Goal: Information Seeking & Learning: Learn about a topic

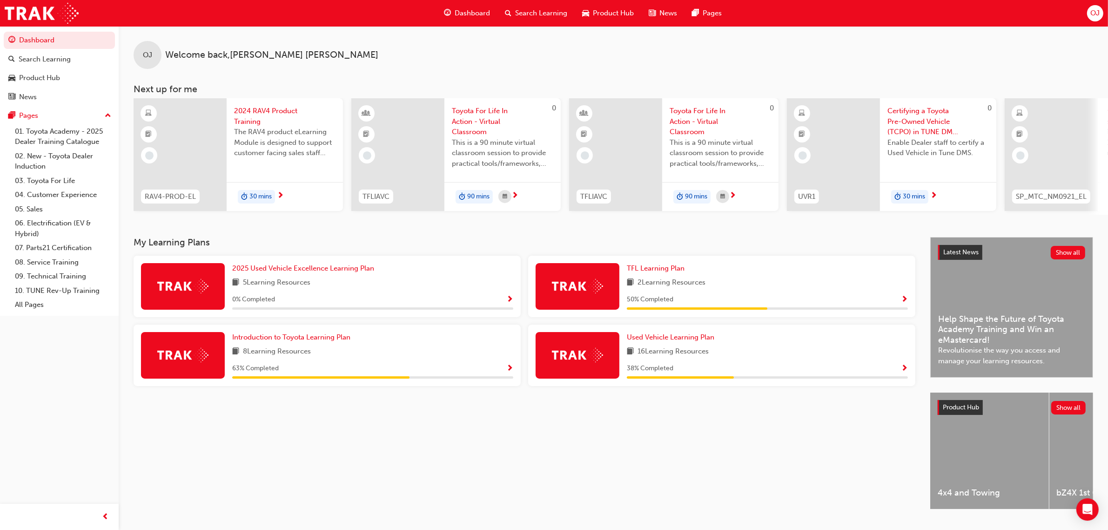
click at [526, 12] on span "Search Learning" at bounding box center [541, 13] width 52 height 11
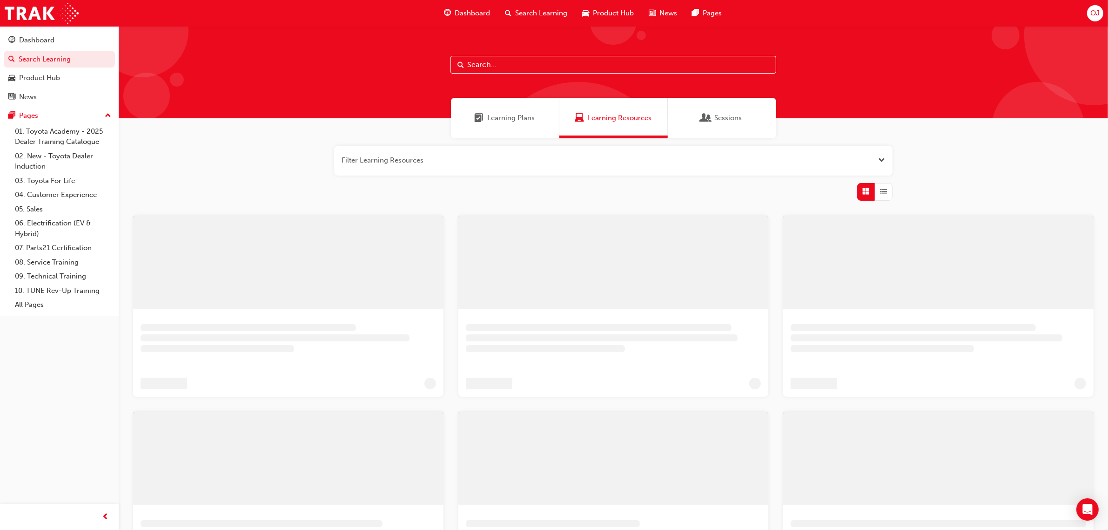
click at [484, 63] on input "text" at bounding box center [614, 65] width 326 height 18
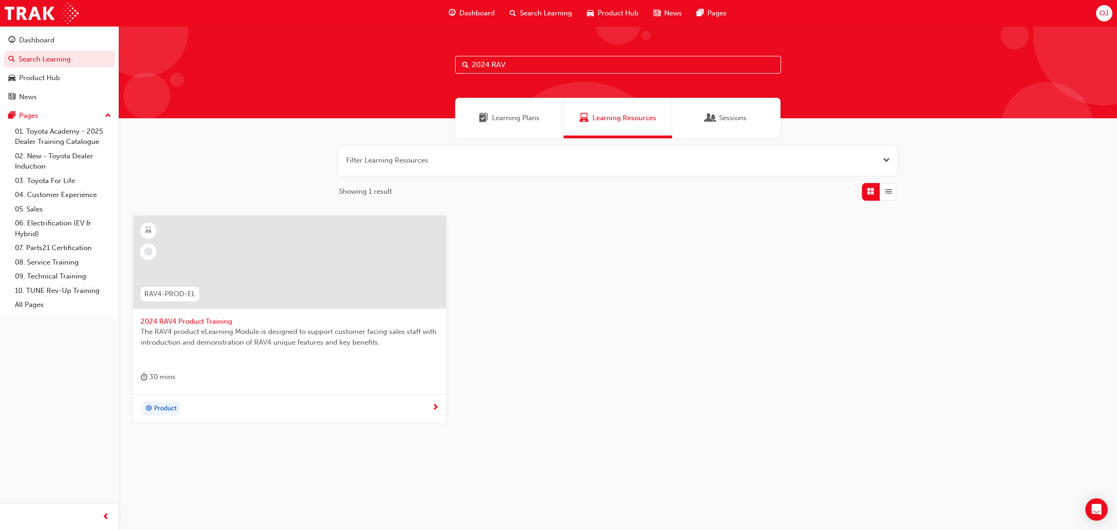
type input "2024 RAV"
click at [198, 317] on span "2024 RAV4 Product Training" at bounding box center [290, 321] width 298 height 11
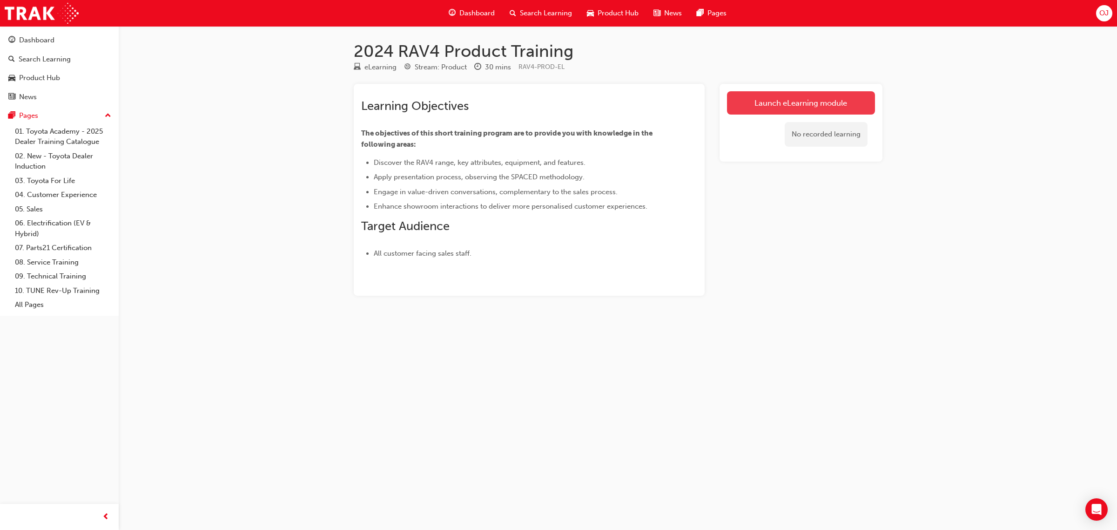
click at [786, 105] on link "Launch eLearning module" at bounding box center [801, 102] width 148 height 23
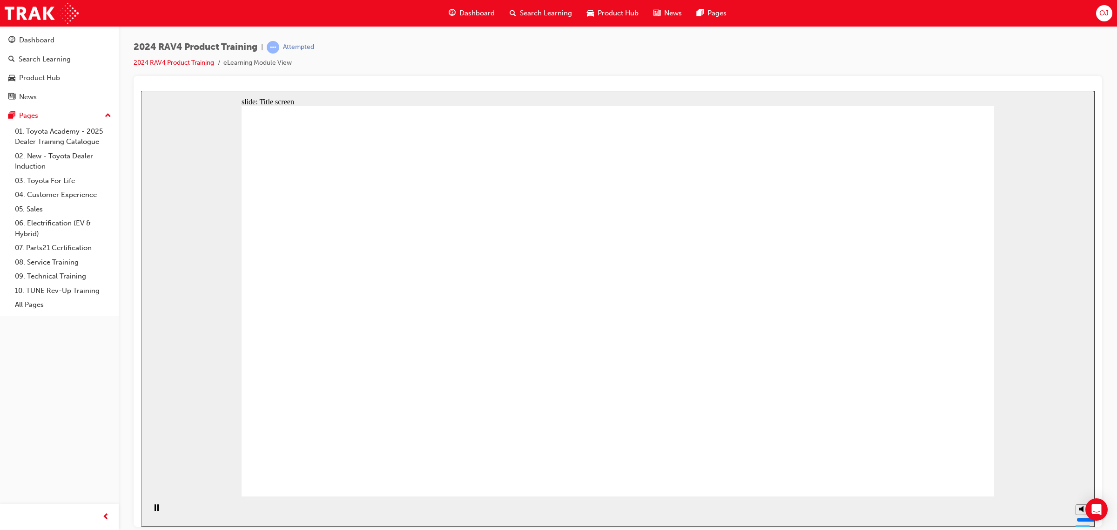
drag, startPoint x: 627, startPoint y: 458, endPoint x: 731, endPoint y: 458, distance: 103.3
drag, startPoint x: 897, startPoint y: 463, endPoint x: 922, endPoint y: 465, distance: 24.3
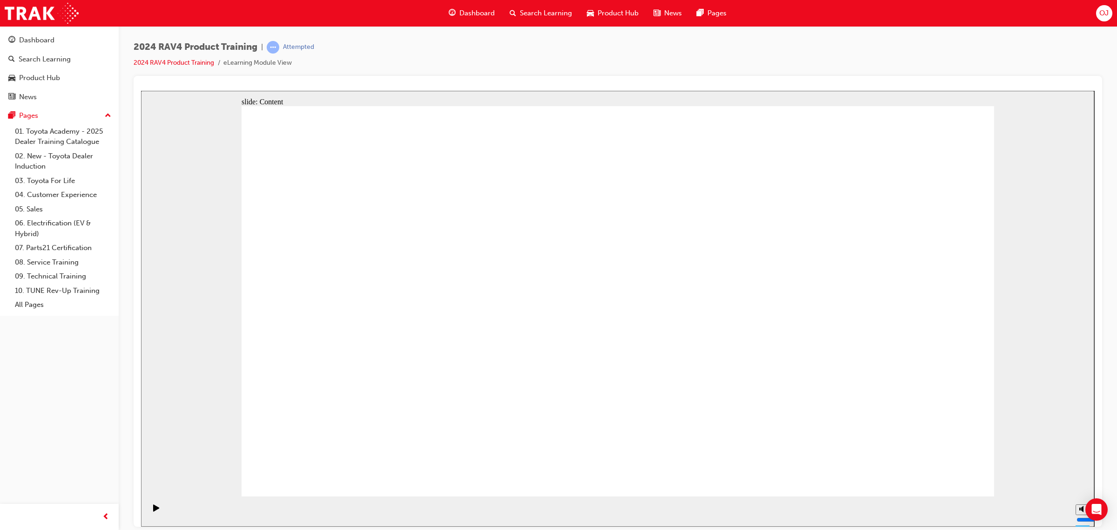
click at [157, 510] on div "Play (Ctrl+Alt+P)" at bounding box center [156, 512] width 16 height 16
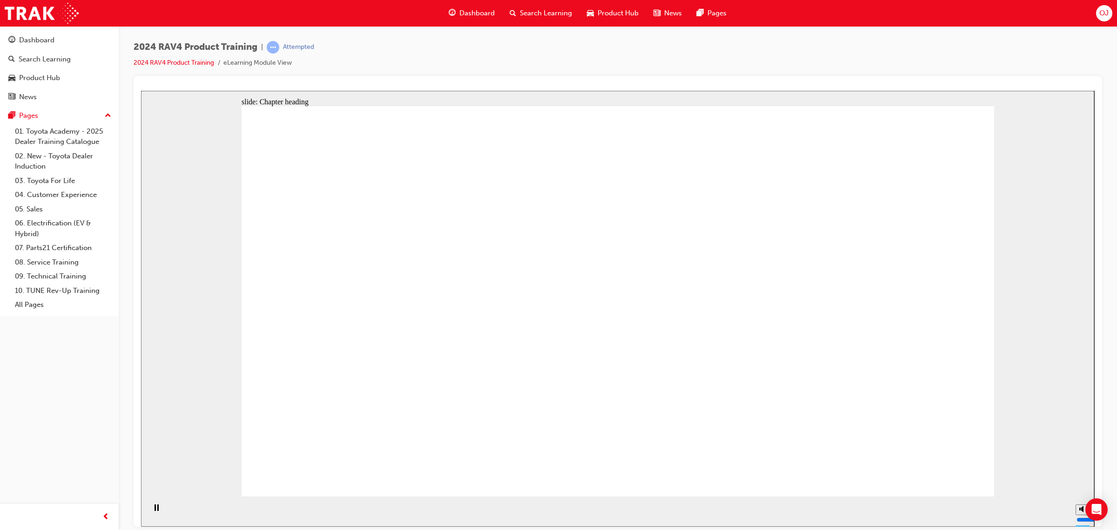
drag, startPoint x: 749, startPoint y: 277, endPoint x: 366, endPoint y: 131, distance: 410.0
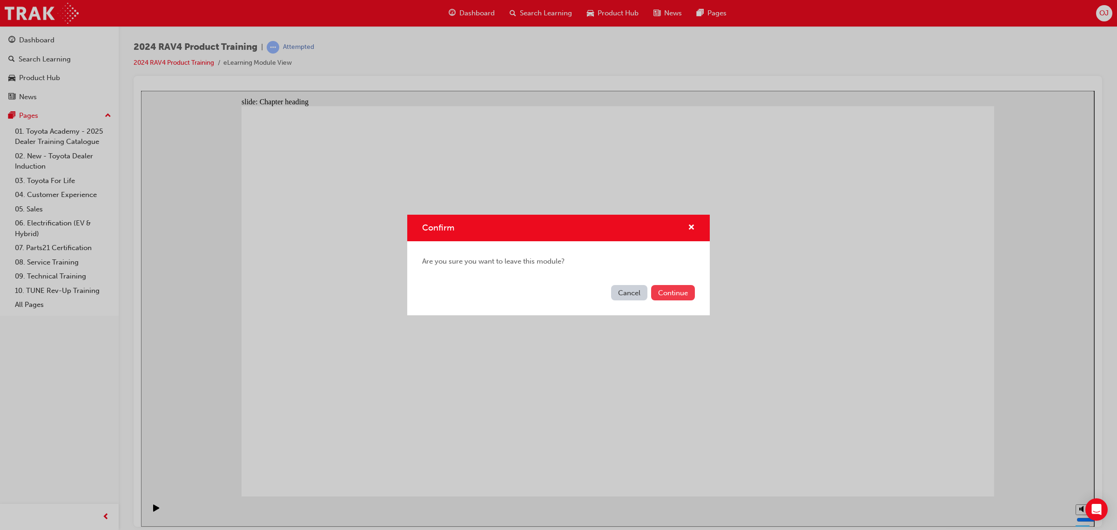
click at [675, 295] on button "Continue" at bounding box center [673, 292] width 44 height 15
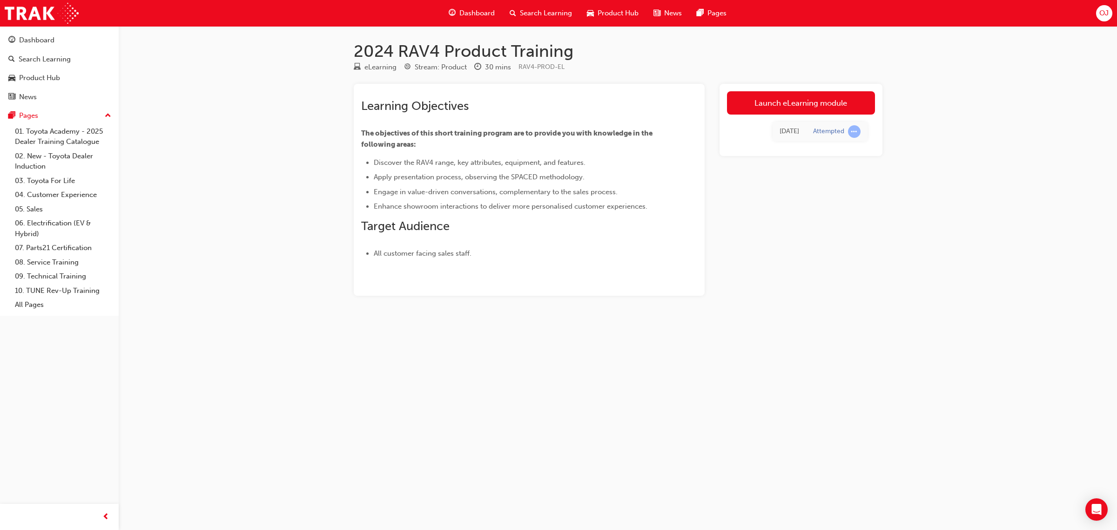
drag, startPoint x: 977, startPoint y: 259, endPoint x: 880, endPoint y: 206, distance: 110.2
click at [957, 245] on div "2024 RAV4 Product Training eLearning Stream: Product 30 mins RAV4-PROD-EL Learn…" at bounding box center [558, 265] width 1117 height 530
click at [773, 105] on link "Launch eLearning module" at bounding box center [801, 102] width 148 height 23
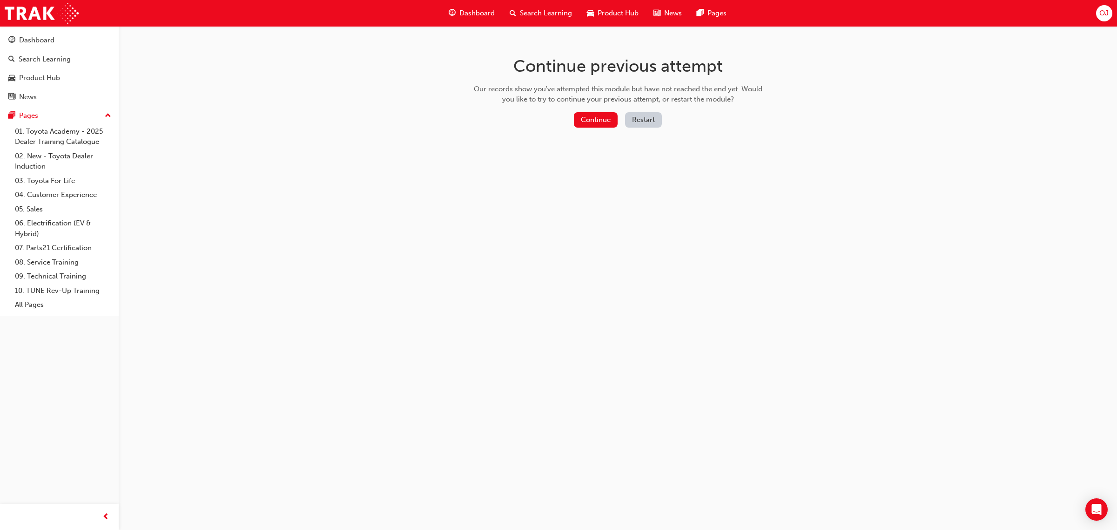
click at [641, 117] on button "Restart" at bounding box center [643, 119] width 37 height 15
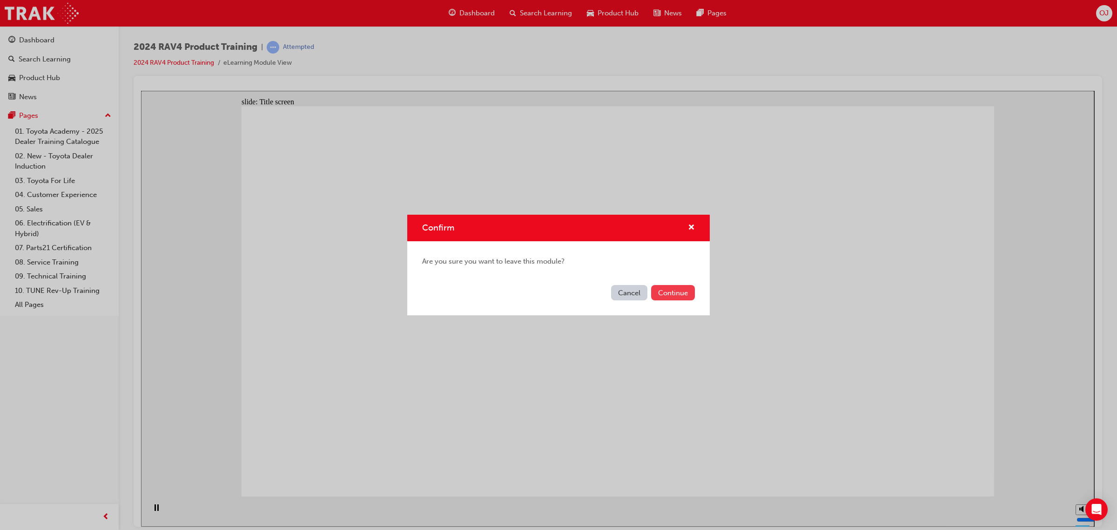
click at [671, 296] on button "Continue" at bounding box center [673, 292] width 44 height 15
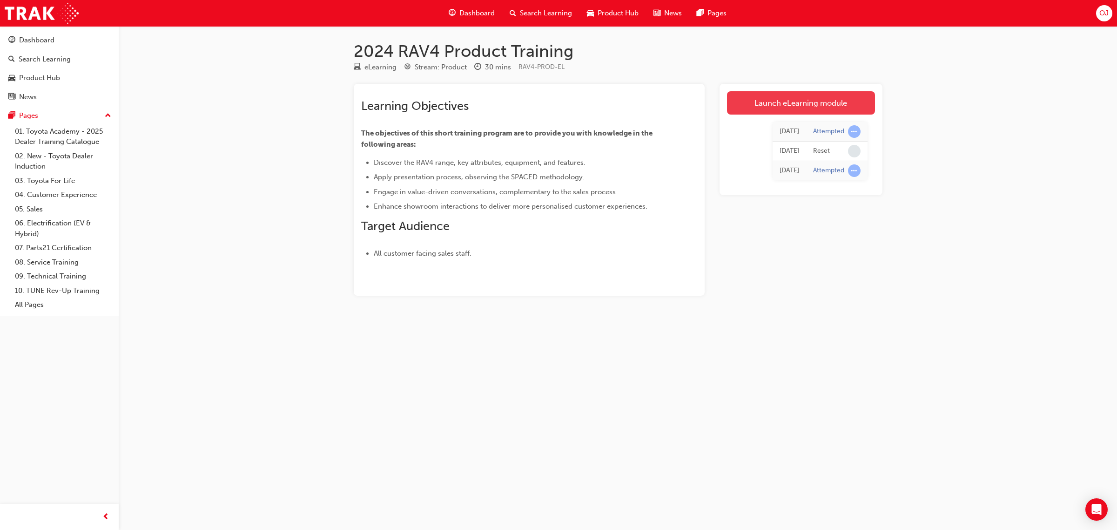
click at [786, 101] on link "Launch eLearning module" at bounding box center [801, 102] width 148 height 23
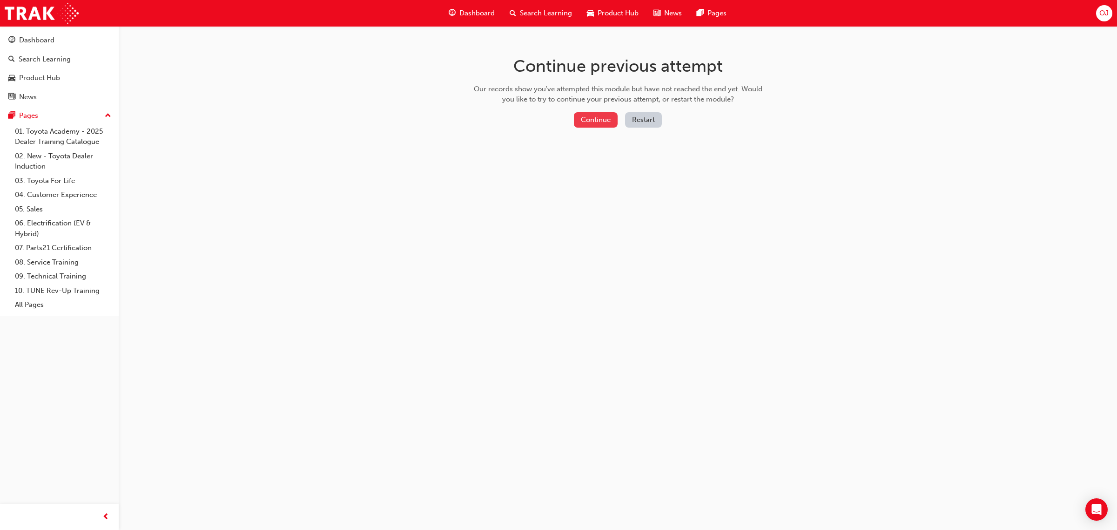
click at [601, 124] on button "Continue" at bounding box center [596, 119] width 44 height 15
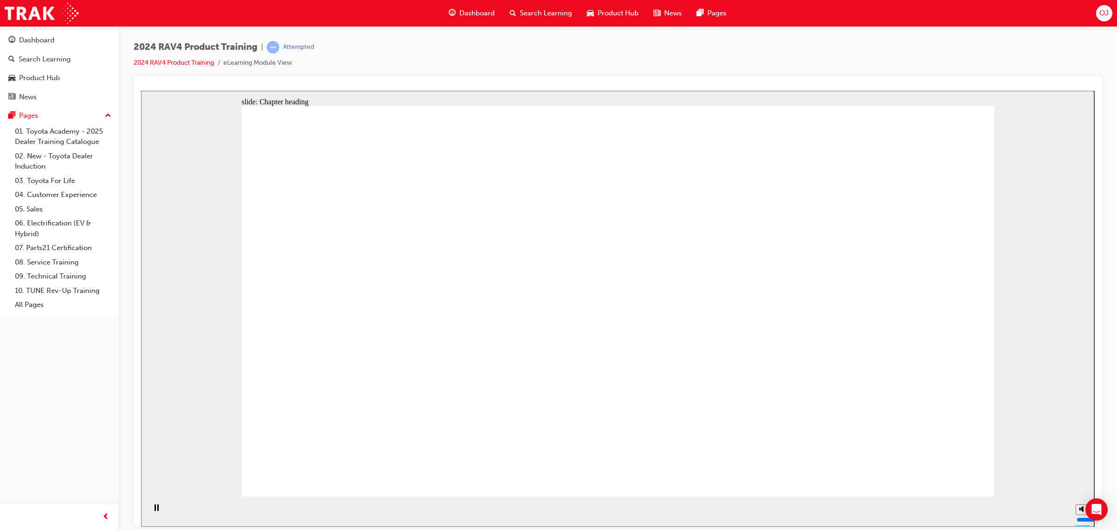
drag, startPoint x: 664, startPoint y: 372, endPoint x: 527, endPoint y: 370, distance: 136.9
drag, startPoint x: 741, startPoint y: 263, endPoint x: 737, endPoint y: 267, distance: 6.3
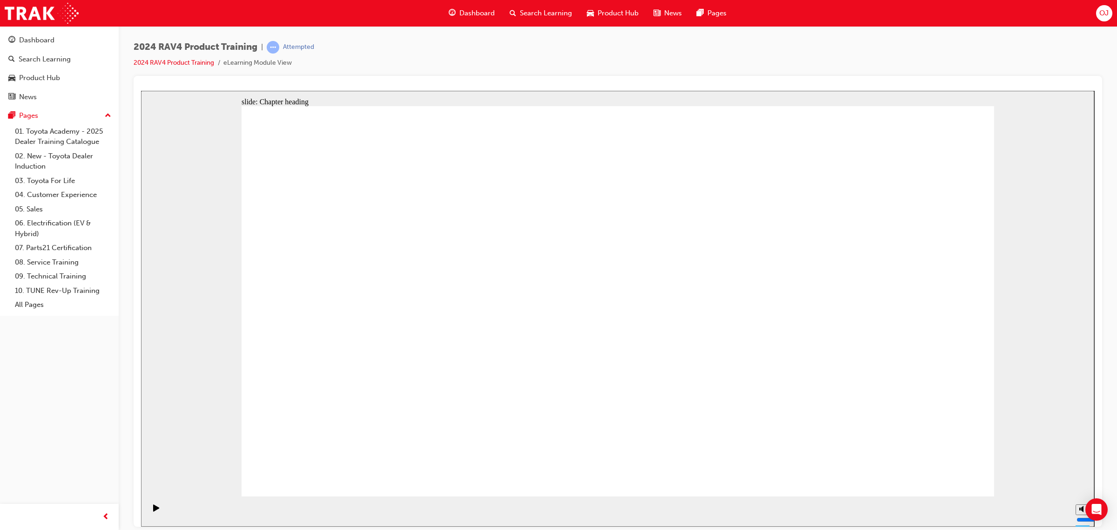
click at [1048, 310] on div "slide: Chapter heading Rectangle 1 RAV4 Toyota Australia’s product lineup arrow…" at bounding box center [617, 308] width 953 height 436
click at [201, 100] on div "slide: Chapter heading Rectangle 1 RAV4 Toyota Australia’s product lineup arrow…" at bounding box center [617, 308] width 953 height 436
click at [177, 225] on div "slide: Chapter heading Rectangle 1 RAV4 Toyota Australia’s product lineup arrow…" at bounding box center [617, 308] width 953 height 436
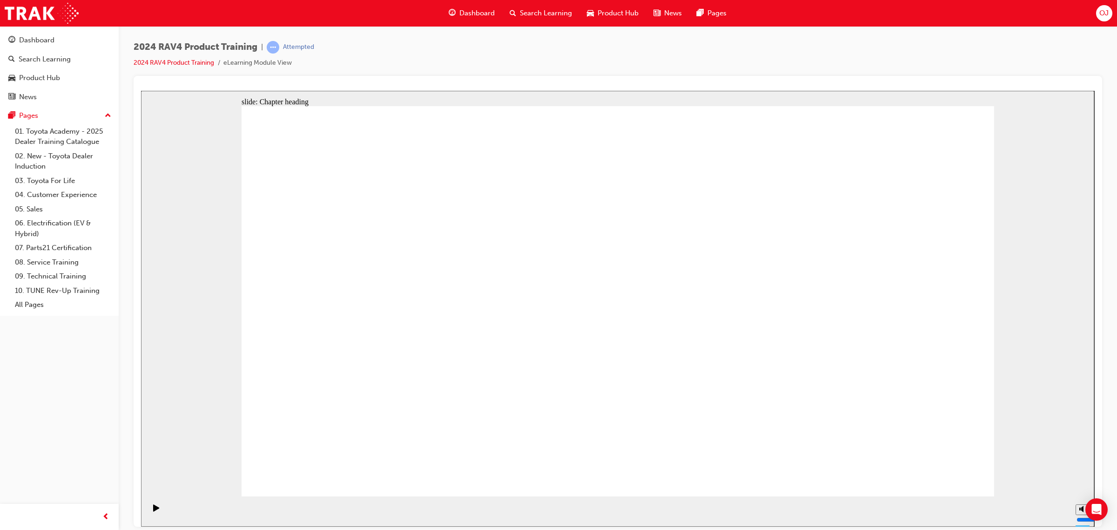
click at [1042, 298] on div "slide: Chapter heading Rectangle 1 RAV4 Toyota Australia’s product lineup arrow…" at bounding box center [617, 308] width 953 height 436
click at [1102, 15] on span "OJ" at bounding box center [1103, 13] width 9 height 11
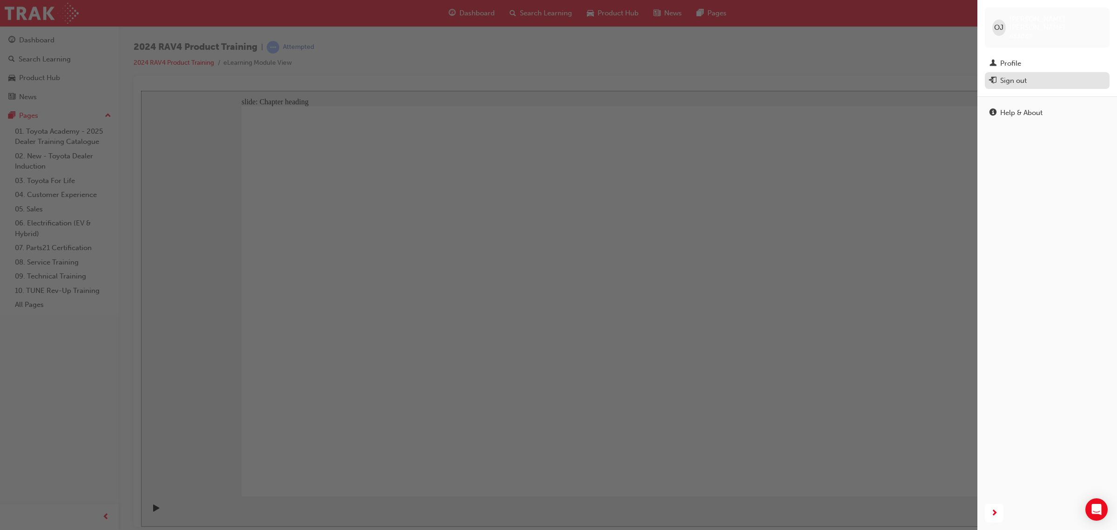
click at [1018, 75] on div "Sign out" at bounding box center [1013, 80] width 27 height 11
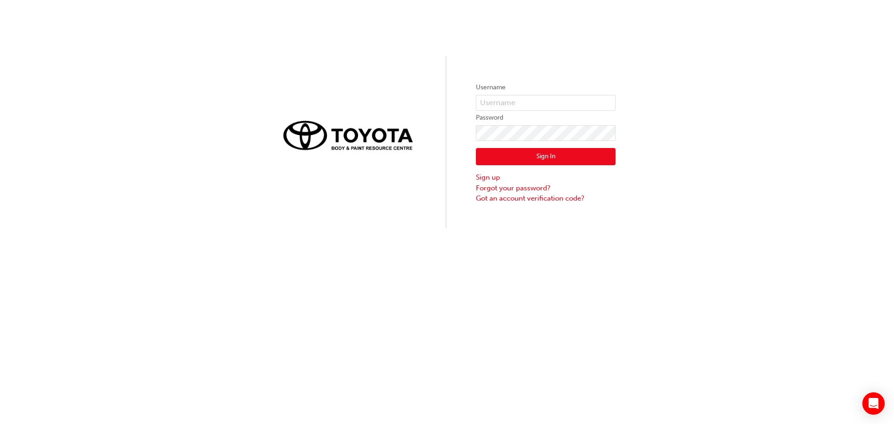
click at [686, 178] on div "Username Password Sign In Sign up Forgot your password? Got an account verifica…" at bounding box center [447, 114] width 894 height 228
click at [508, 101] on input "text" at bounding box center [546, 103] width 140 height 16
click at [347, 103] on div "Username Password Sign In Sign up Forgot your password? Got an account verifica…" at bounding box center [447, 114] width 894 height 228
drag, startPoint x: 36, startPoint y: 30, endPoint x: 34, endPoint y: 15, distance: 15.1
click at [36, 31] on div "Username Password Sign In Sign up Forgot your password? Got an account verifica…" at bounding box center [447, 114] width 894 height 228
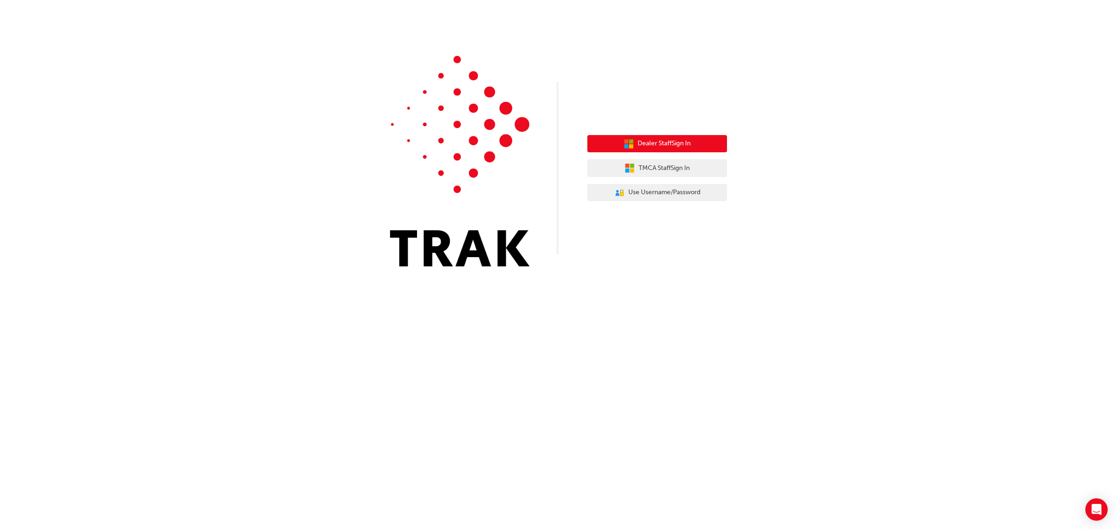
click at [647, 144] on span "Dealer Staff Sign In" at bounding box center [664, 143] width 53 height 11
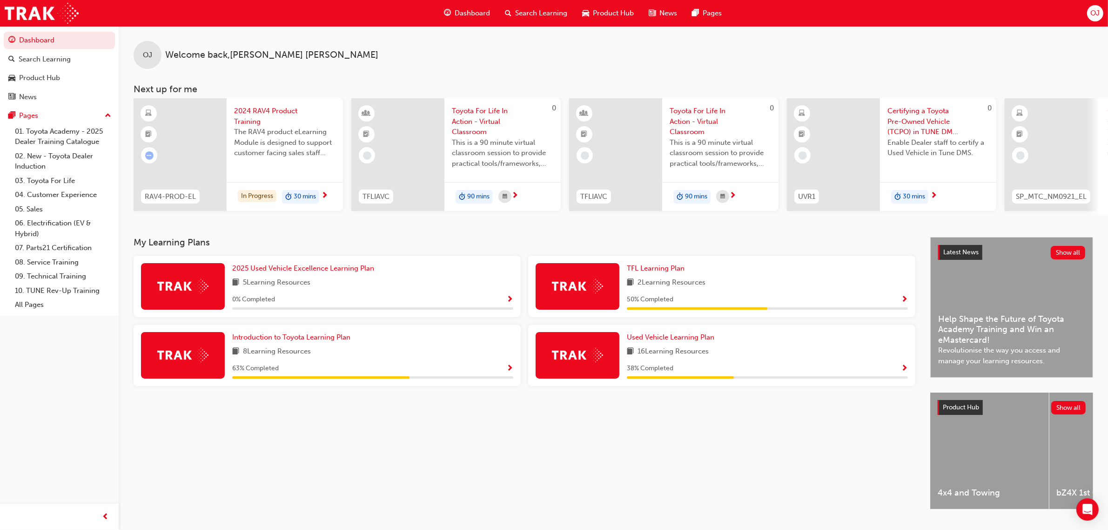
click at [1098, 10] on span "OJ" at bounding box center [1095, 13] width 9 height 11
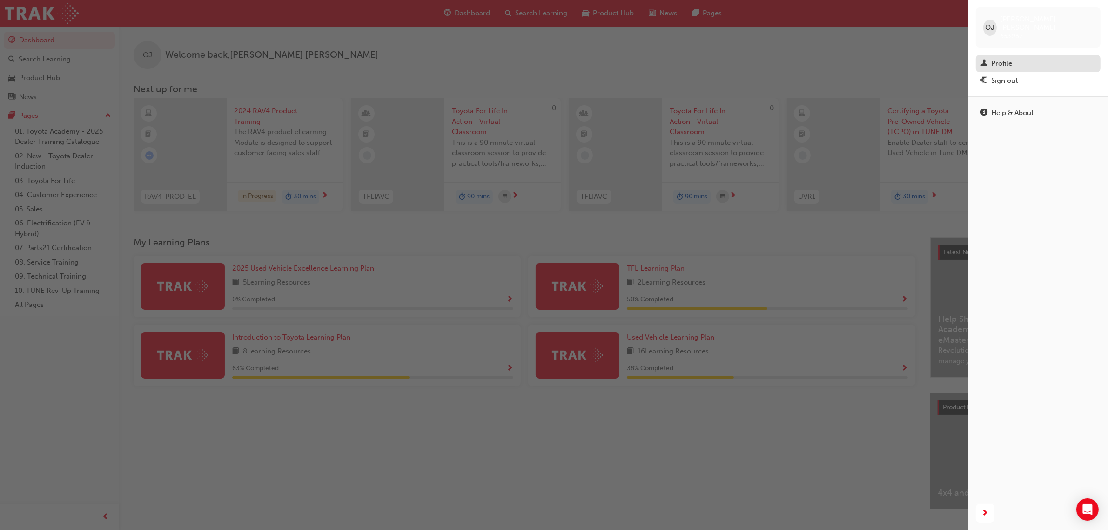
click at [996, 58] on div "Profile" at bounding box center [1001, 63] width 21 height 11
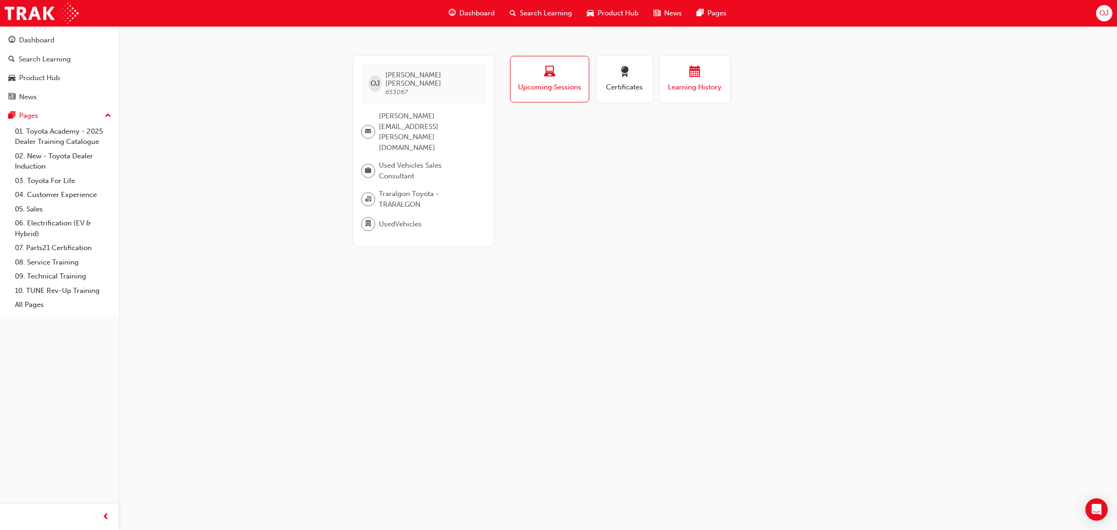
click at [689, 73] on span "calendar-icon" at bounding box center [694, 72] width 11 height 13
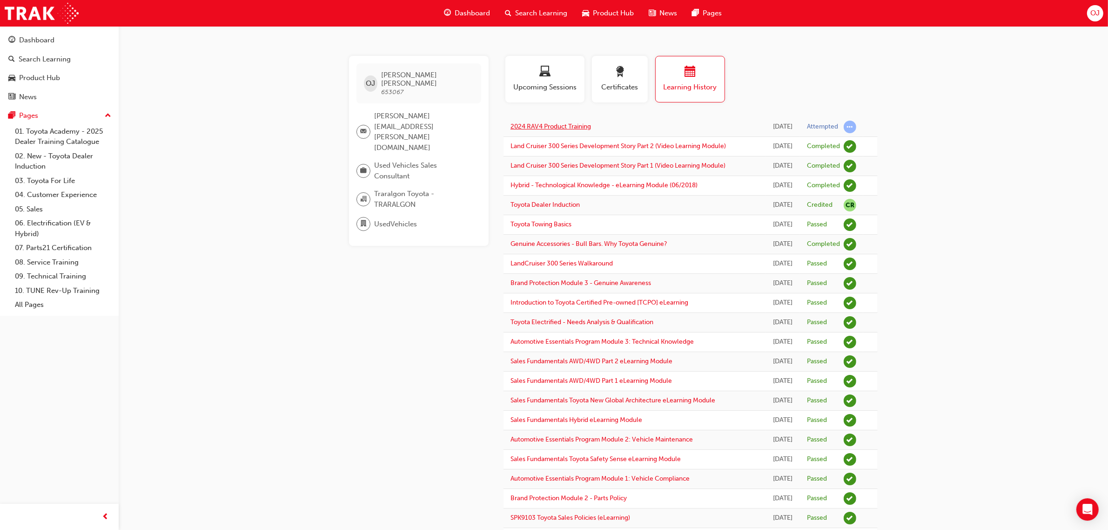
click at [547, 122] on link "2024 RAV4 Product Training" at bounding box center [551, 126] width 81 height 8
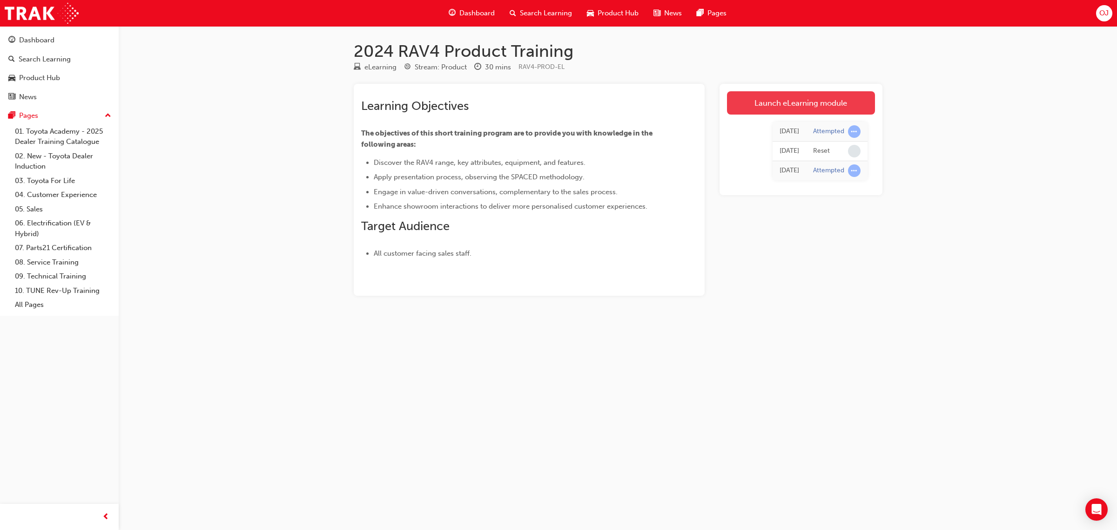
click at [815, 94] on link "Launch eLearning module" at bounding box center [801, 102] width 148 height 23
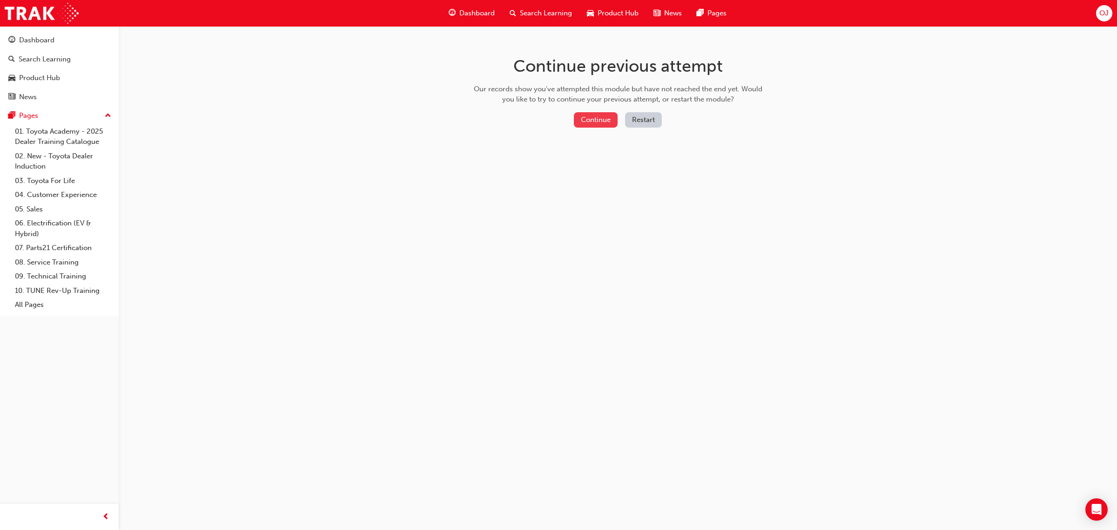
click at [597, 121] on button "Continue" at bounding box center [596, 119] width 44 height 15
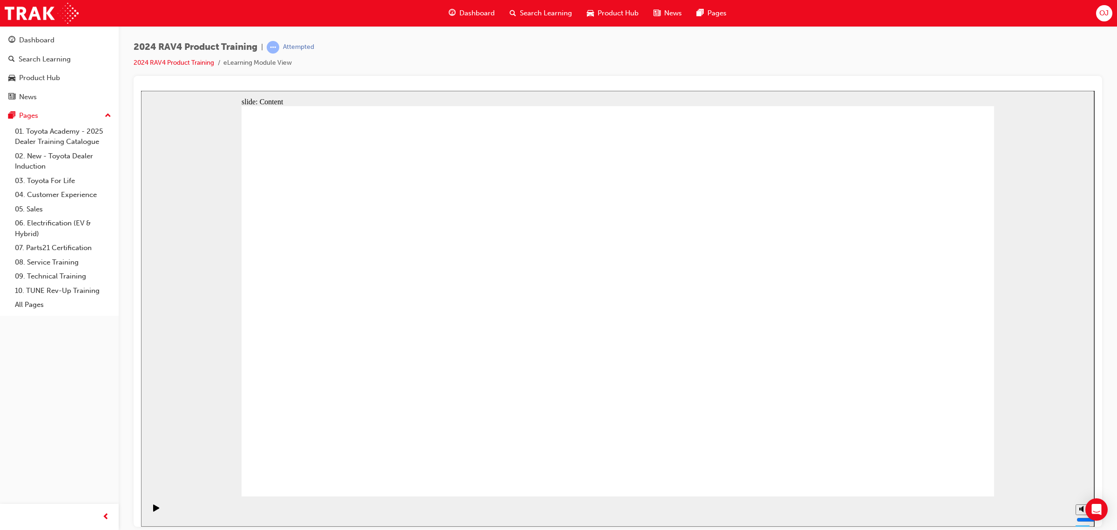
drag, startPoint x: 767, startPoint y: 407, endPoint x: 847, endPoint y: 408, distance: 80.1
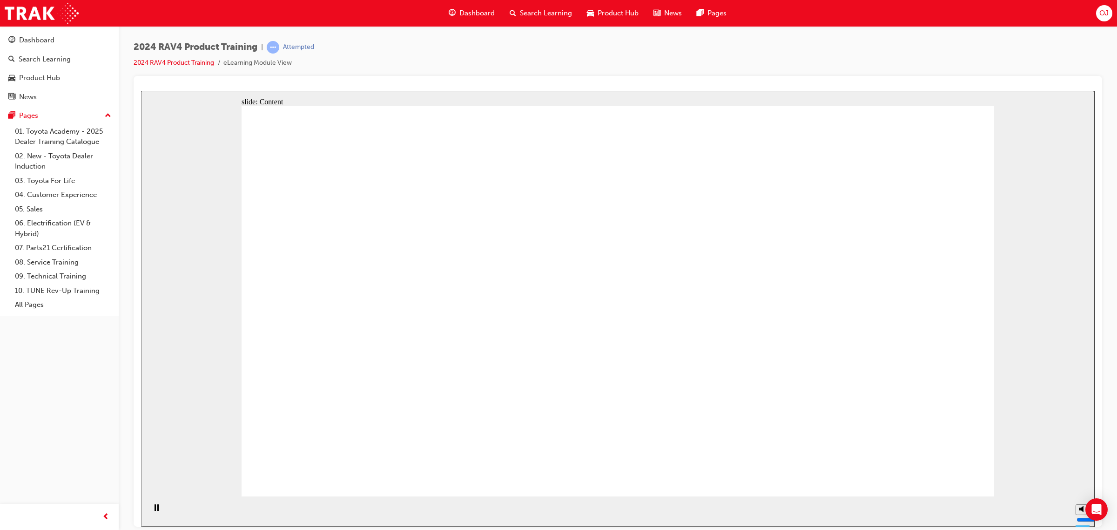
drag, startPoint x: 357, startPoint y: 286, endPoint x: 425, endPoint y: 295, distance: 68.9
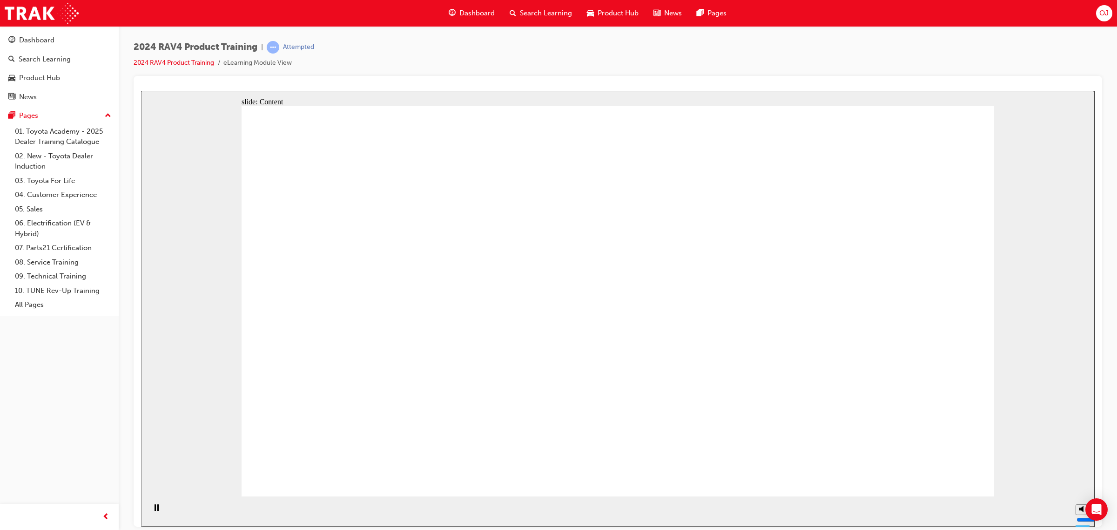
drag, startPoint x: 350, startPoint y: 340, endPoint x: 460, endPoint y: 340, distance: 110.3
drag, startPoint x: 417, startPoint y: 346, endPoint x: 490, endPoint y: 362, distance: 74.9
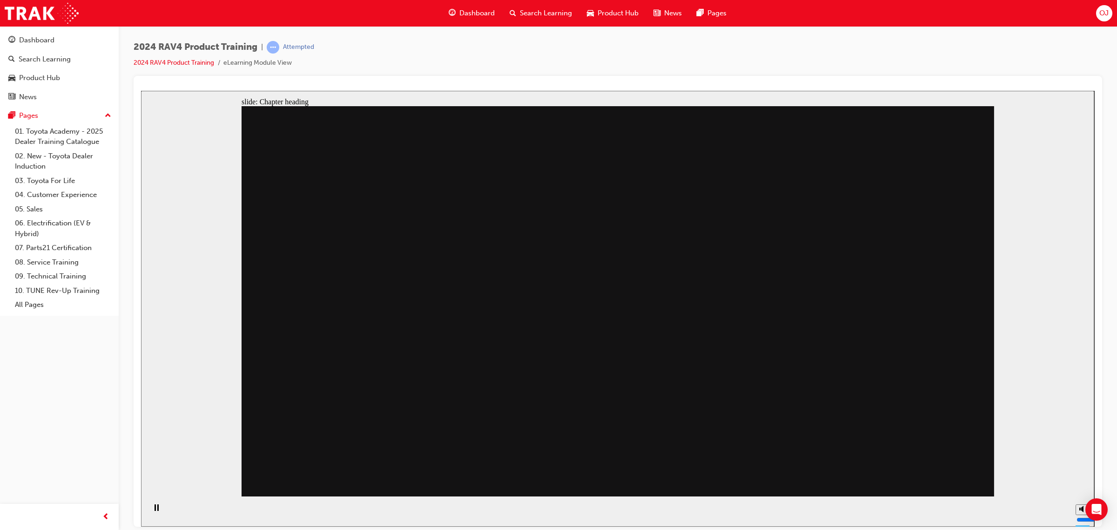
drag, startPoint x: 452, startPoint y: 368, endPoint x: 554, endPoint y: 331, distance: 108.1
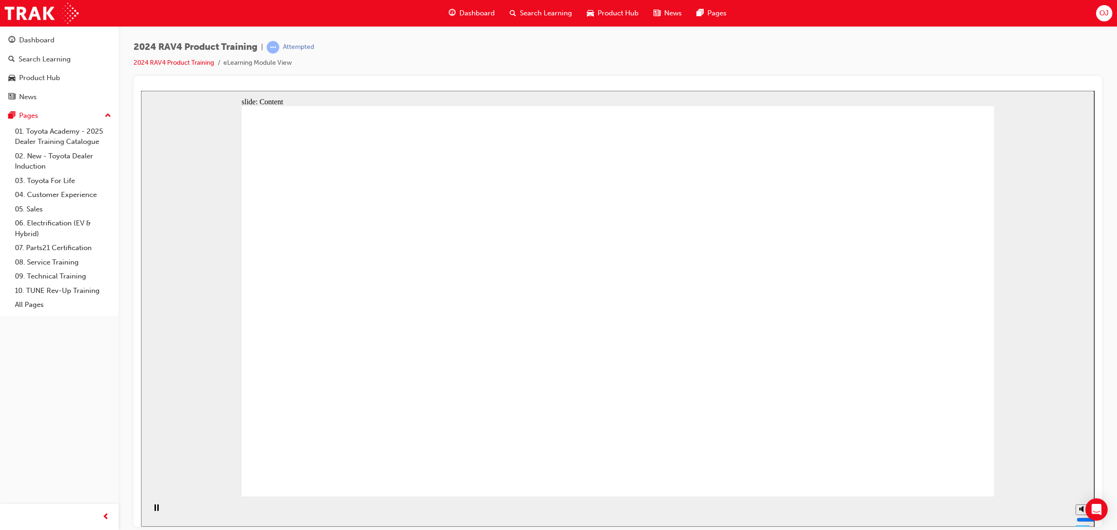
drag, startPoint x: 494, startPoint y: 270, endPoint x: 503, endPoint y: 262, distance: 12.2
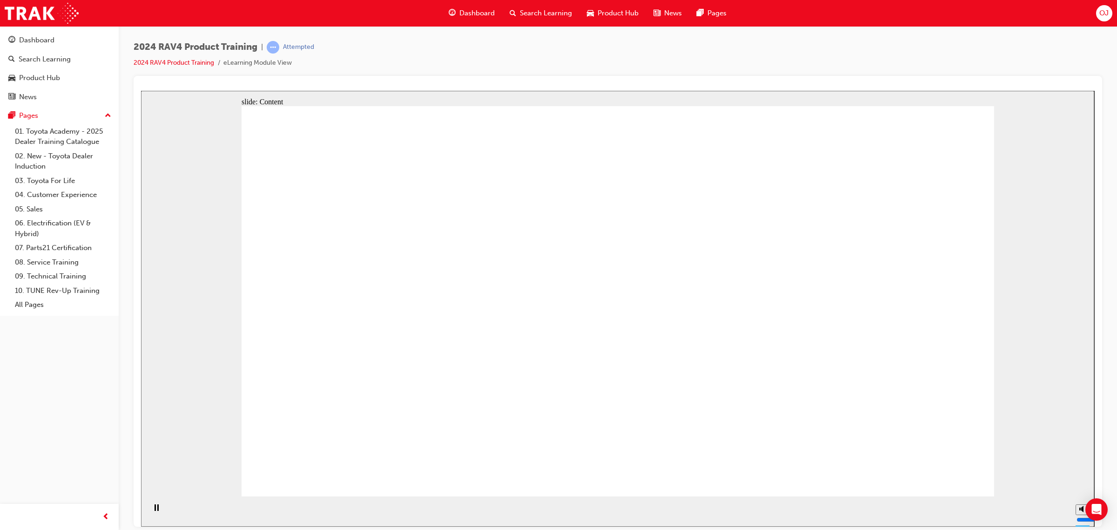
drag, startPoint x: 862, startPoint y: 353, endPoint x: 782, endPoint y: 339, distance: 81.7
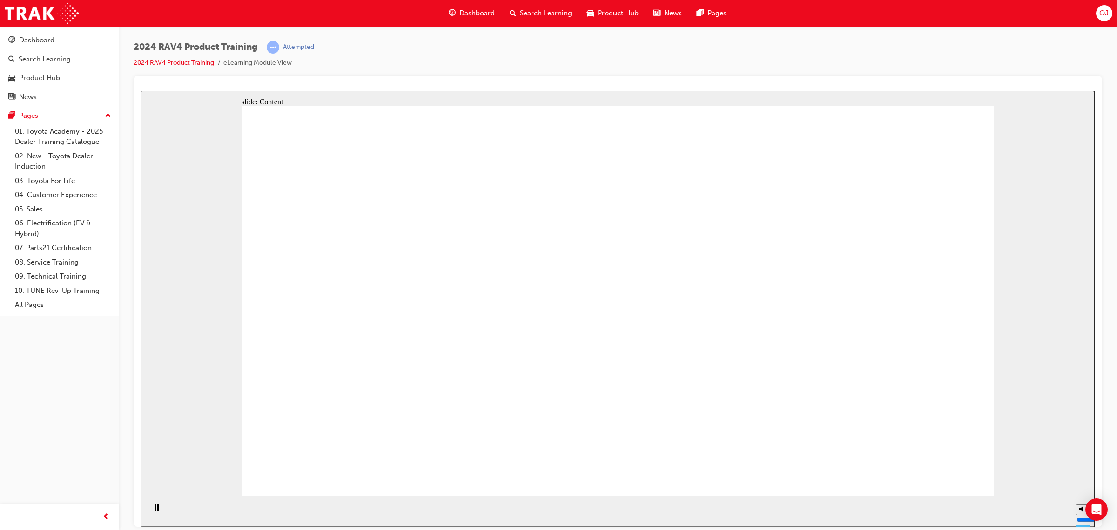
drag, startPoint x: 373, startPoint y: 301, endPoint x: 639, endPoint y: 329, distance: 267.2
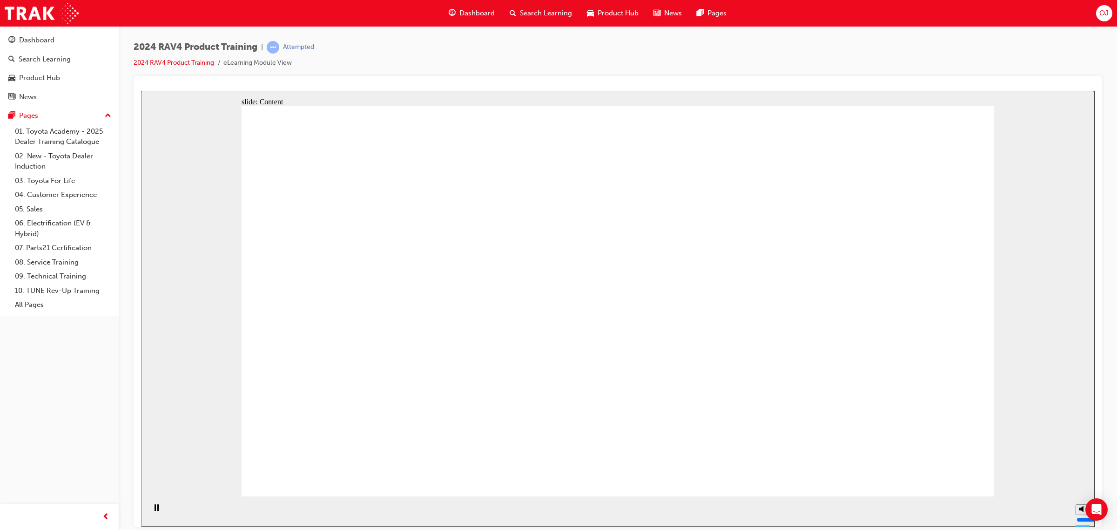
drag, startPoint x: 362, startPoint y: 300, endPoint x: 456, endPoint y: 296, distance: 94.1
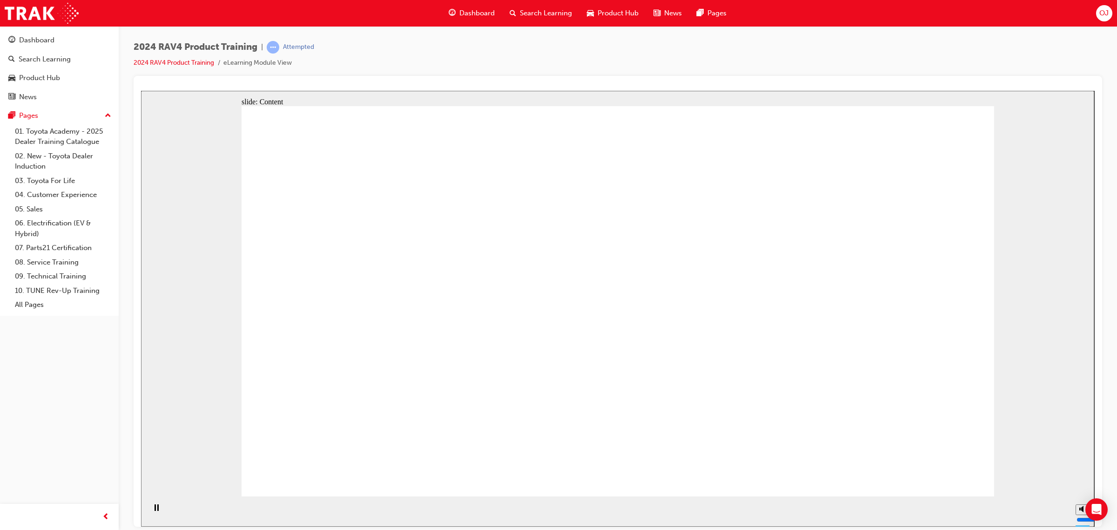
drag, startPoint x: 431, startPoint y: 311, endPoint x: 443, endPoint y: 311, distance: 12.1
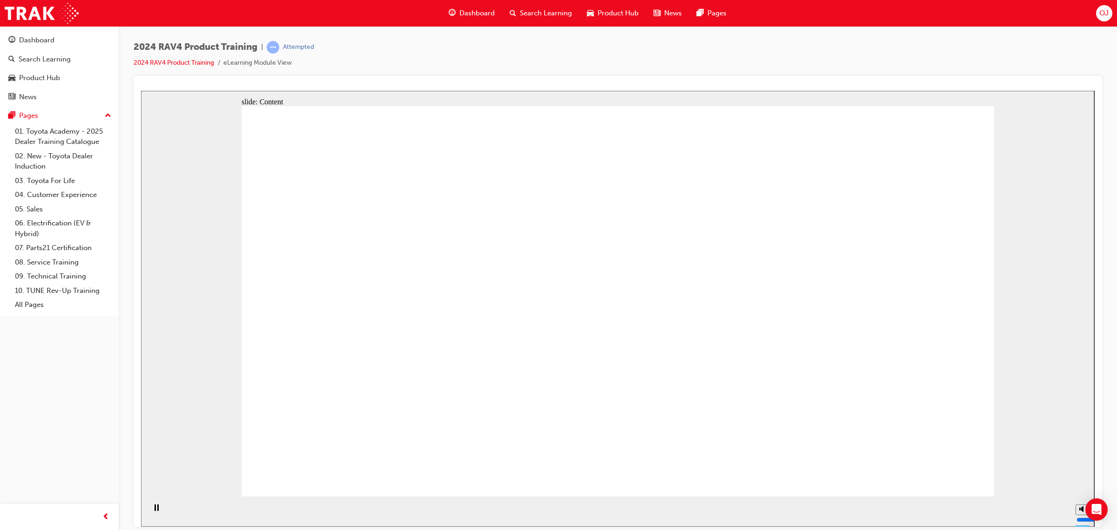
drag, startPoint x: 382, startPoint y: 301, endPoint x: 482, endPoint y: 299, distance: 99.6
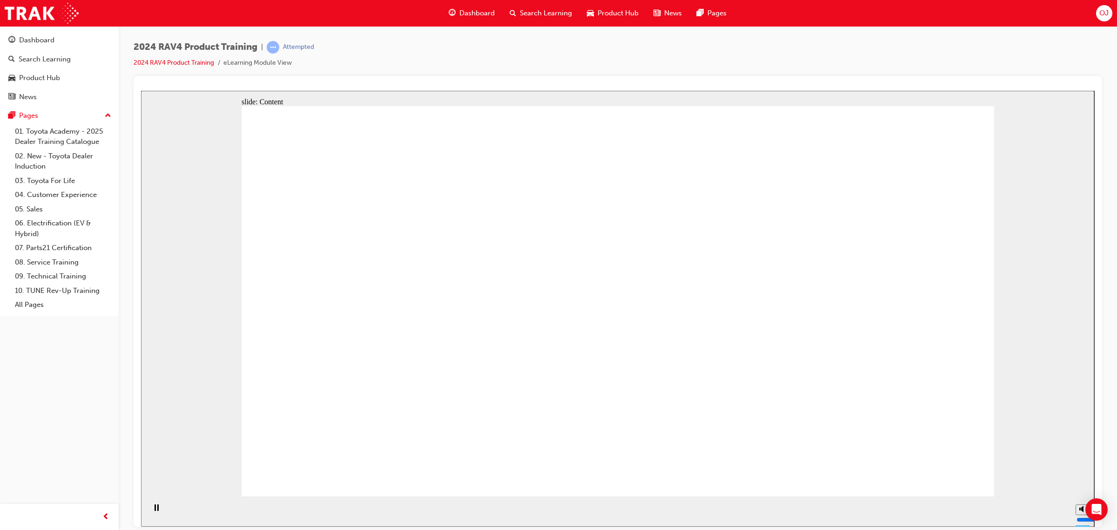
drag, startPoint x: 655, startPoint y: 298, endPoint x: 666, endPoint y: 298, distance: 11.2
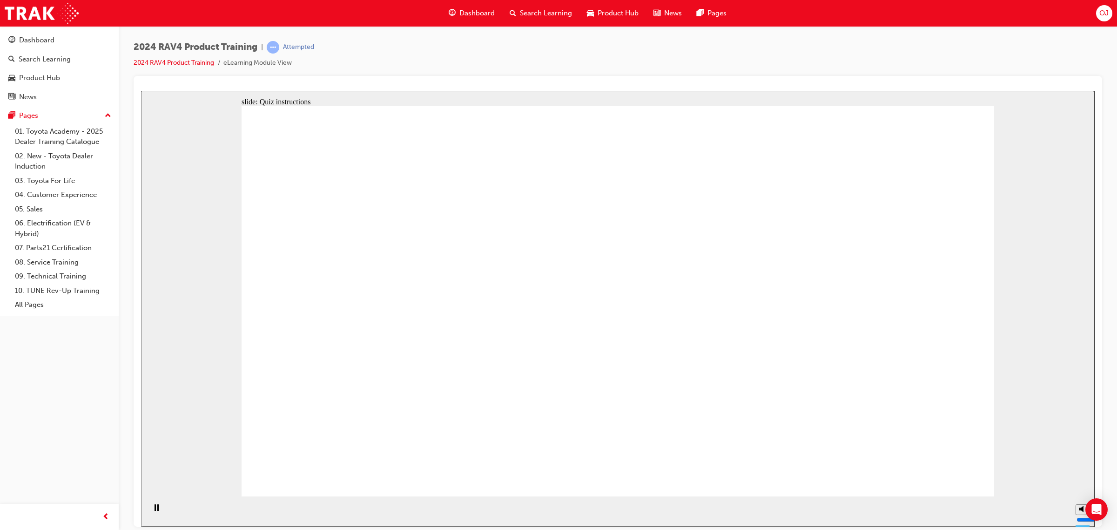
radio input "true"
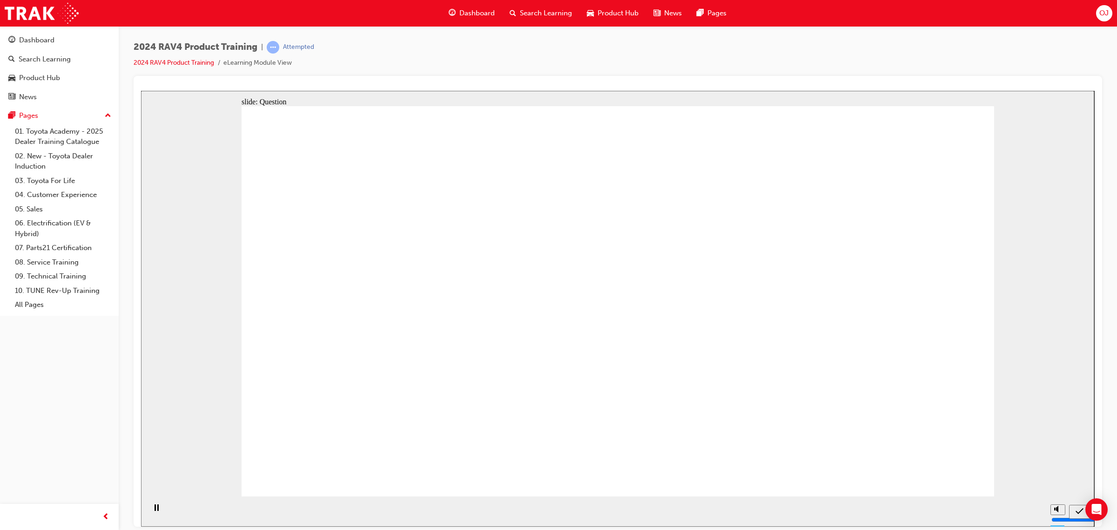
radio input "true"
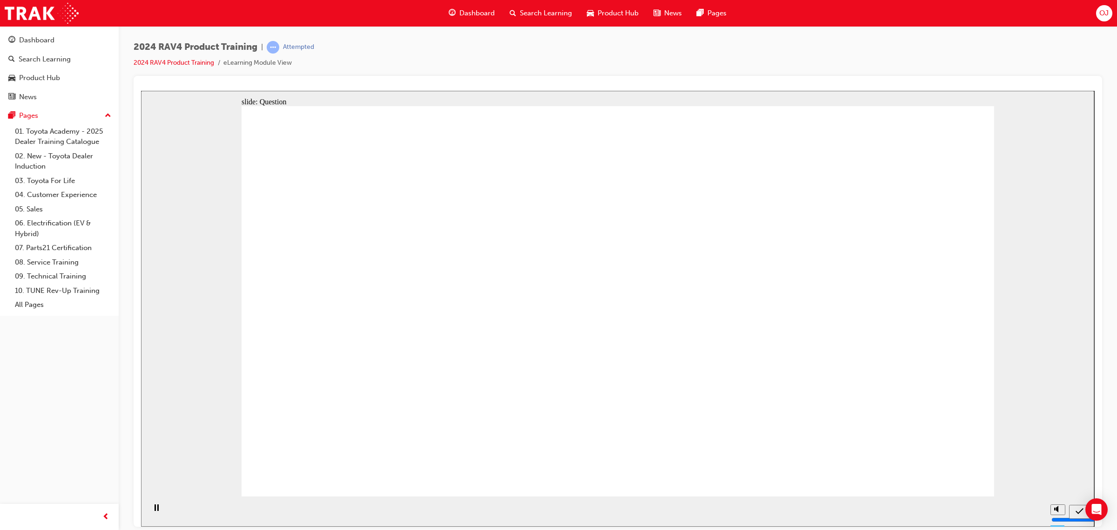
radio input "true"
drag, startPoint x: 464, startPoint y: 272, endPoint x: 269, endPoint y: 218, distance: 202.9
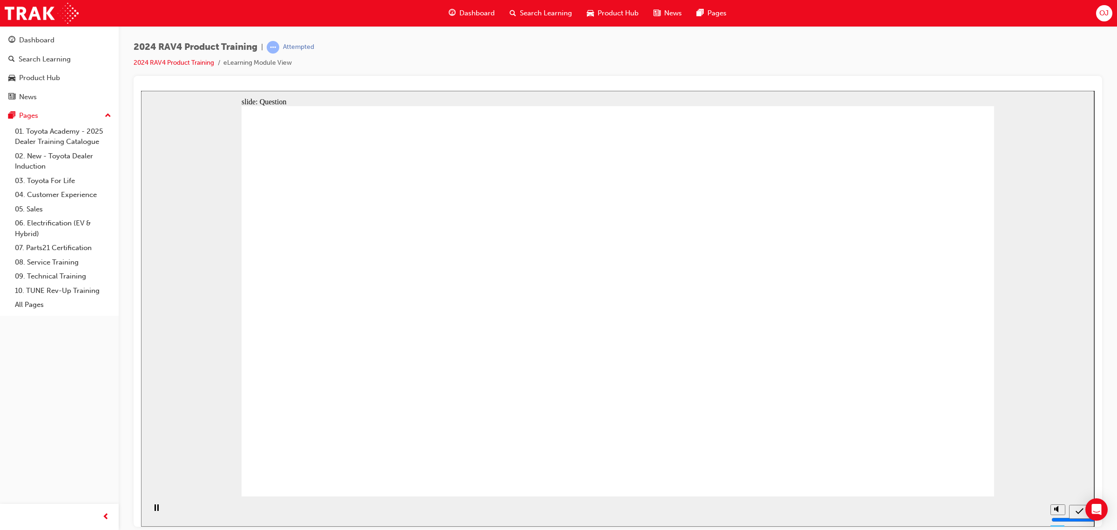
drag, startPoint x: 269, startPoint y: 218, endPoint x: 473, endPoint y: 266, distance: 210.3
radio input "true"
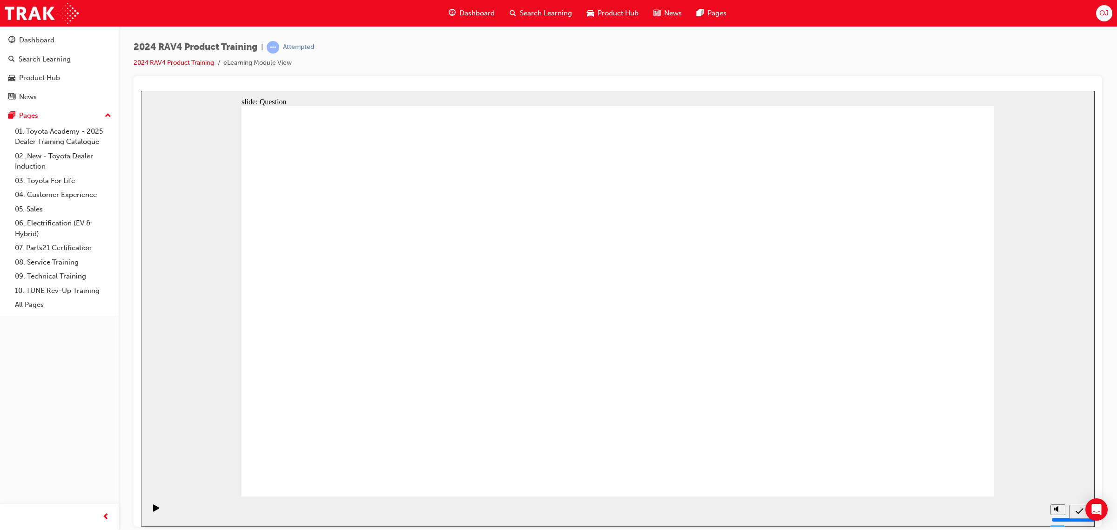
drag, startPoint x: 864, startPoint y: 270, endPoint x: 573, endPoint y: 403, distance: 320.1
drag, startPoint x: 665, startPoint y: 276, endPoint x: 389, endPoint y: 409, distance: 305.8
drag, startPoint x: 525, startPoint y: 281, endPoint x: 799, endPoint y: 402, distance: 300.1
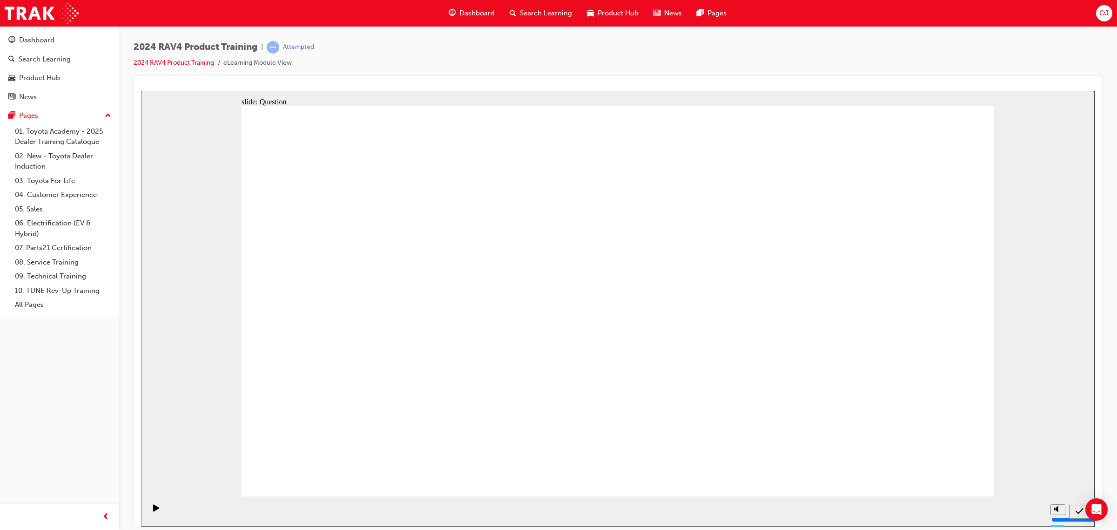
drag, startPoint x: 387, startPoint y: 282, endPoint x: 661, endPoint y: 412, distance: 303.6
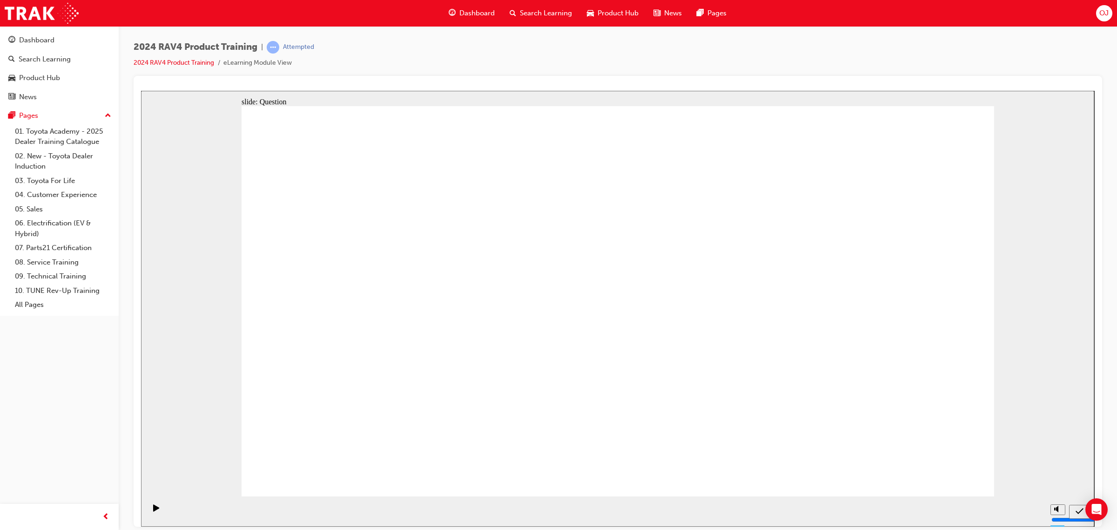
radio input "true"
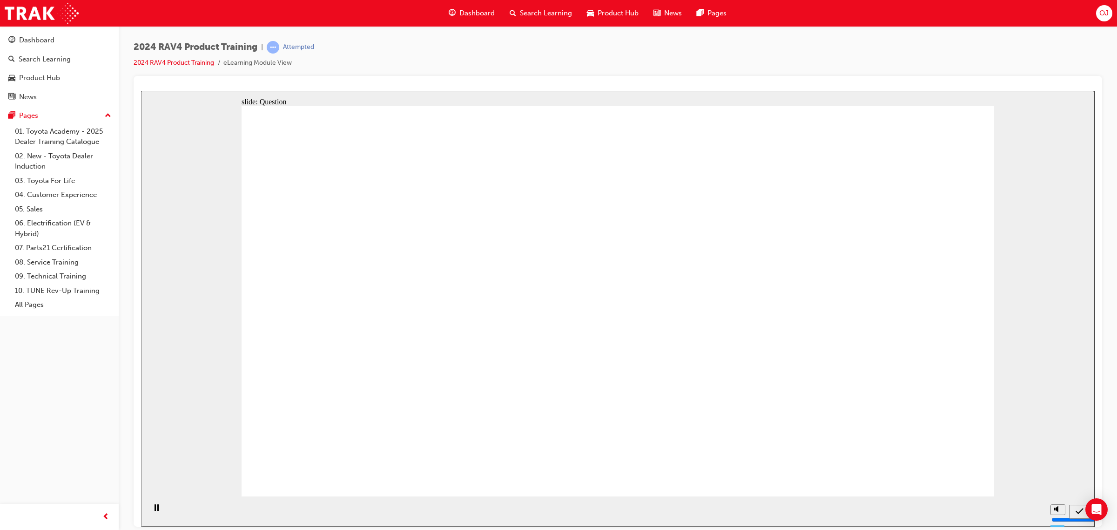
radio input "true"
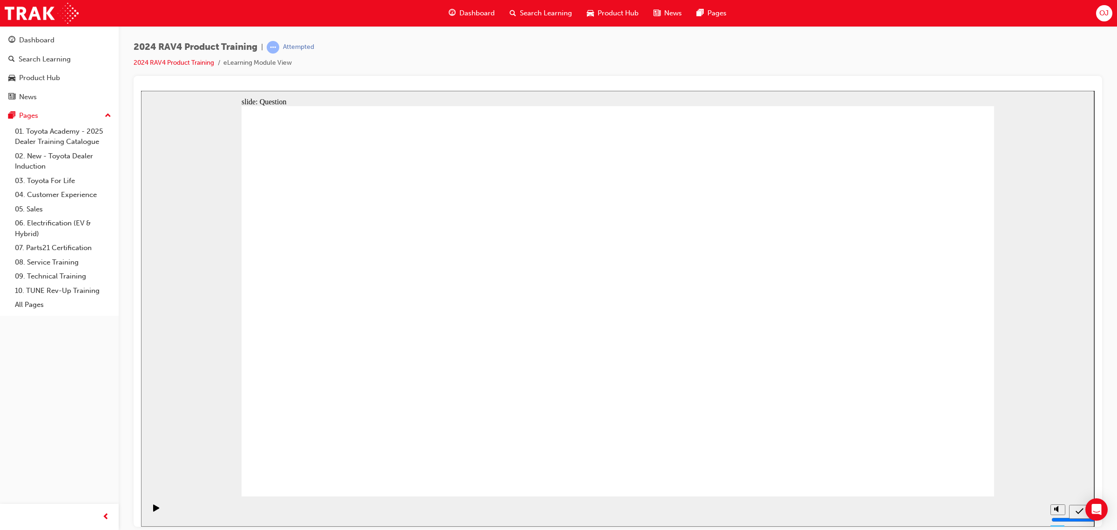
radio input "true"
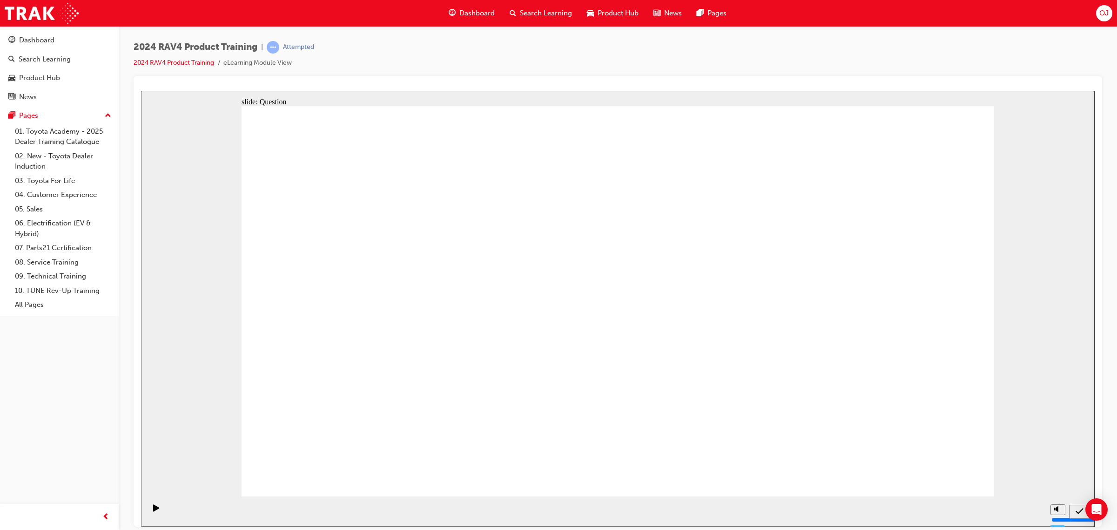
drag, startPoint x: 345, startPoint y: 270, endPoint x: 675, endPoint y: 391, distance: 351.1
drag, startPoint x: 836, startPoint y: 287, endPoint x: 532, endPoint y: 419, distance: 331.6
drag, startPoint x: 558, startPoint y: 263, endPoint x: 856, endPoint y: 395, distance: 326.6
drag, startPoint x: 699, startPoint y: 285, endPoint x: 683, endPoint y: 432, distance: 147.5
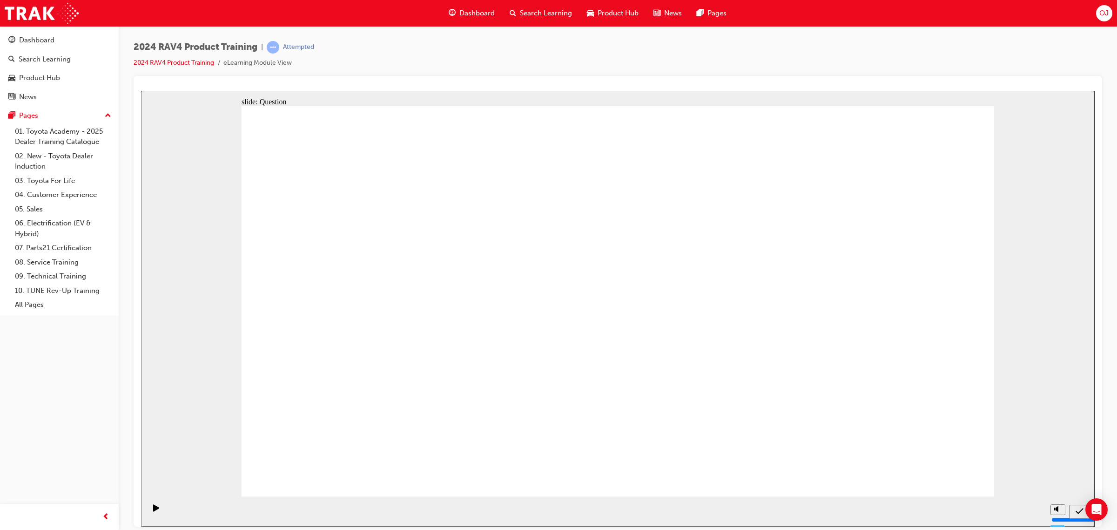
radio input "true"
drag, startPoint x: 931, startPoint y: 479, endPoint x: 931, endPoint y: 473, distance: 6.5
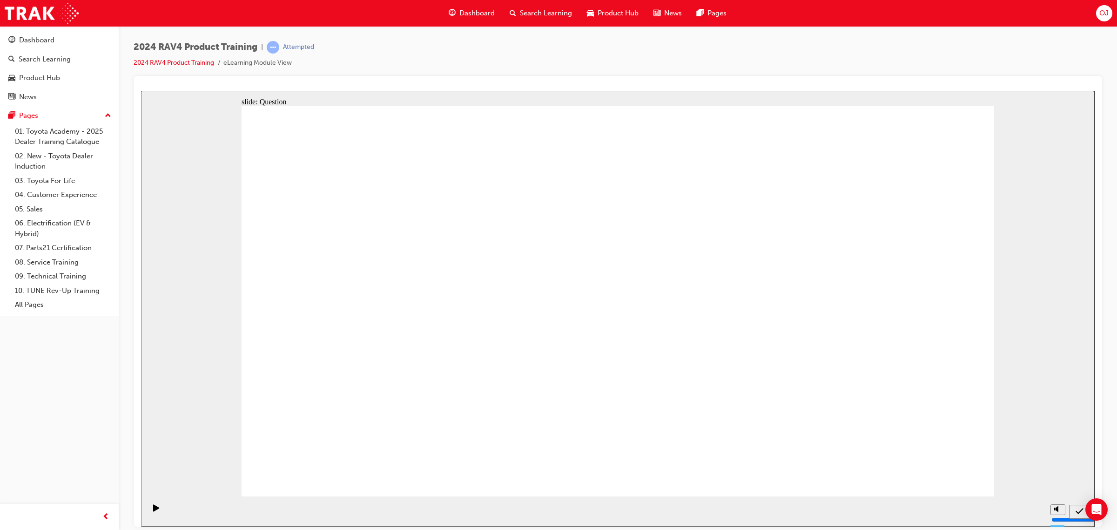
drag, startPoint x: 764, startPoint y: 282, endPoint x: 838, endPoint y: 303, distance: 76.9
radio input "true"
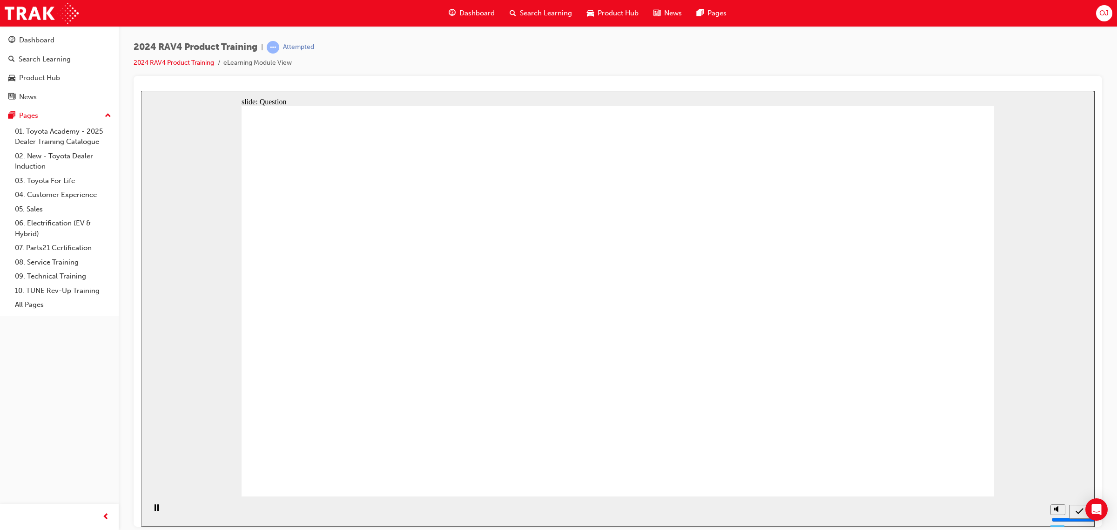
drag, startPoint x: 919, startPoint y: 479, endPoint x: 908, endPoint y: 465, distance: 18.2
radio input "true"
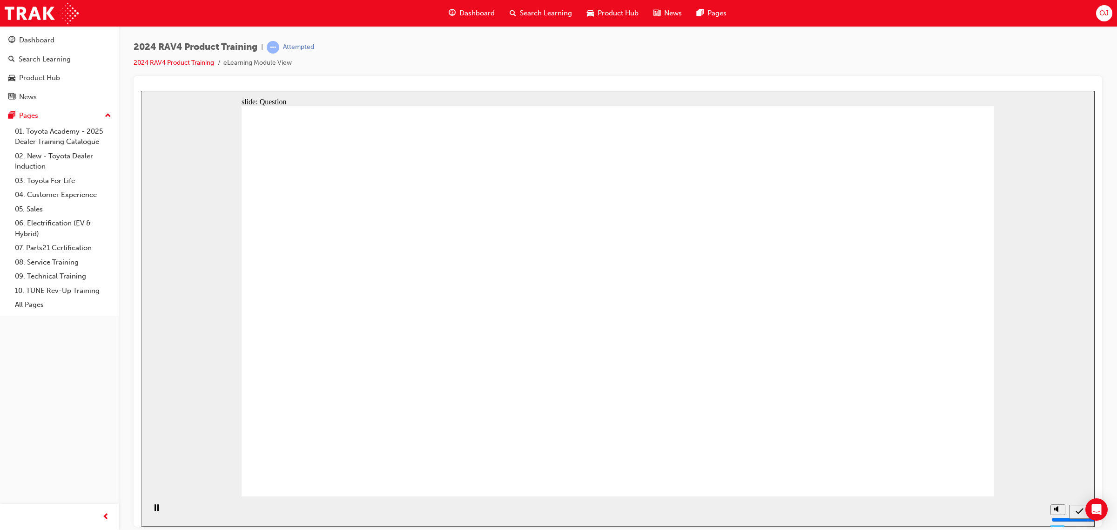
radio input "true"
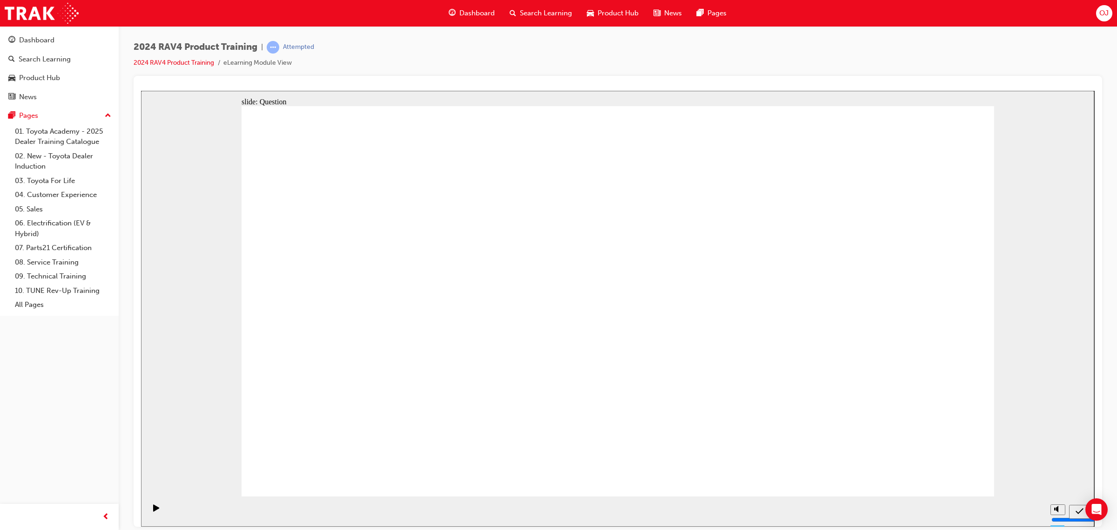
drag, startPoint x: 708, startPoint y: 287, endPoint x: 492, endPoint y: 397, distance: 243.6
drag, startPoint x: 888, startPoint y: 282, endPoint x: 589, endPoint y: 406, distance: 323.8
drag, startPoint x: 544, startPoint y: 270, endPoint x: 825, endPoint y: 401, distance: 309.9
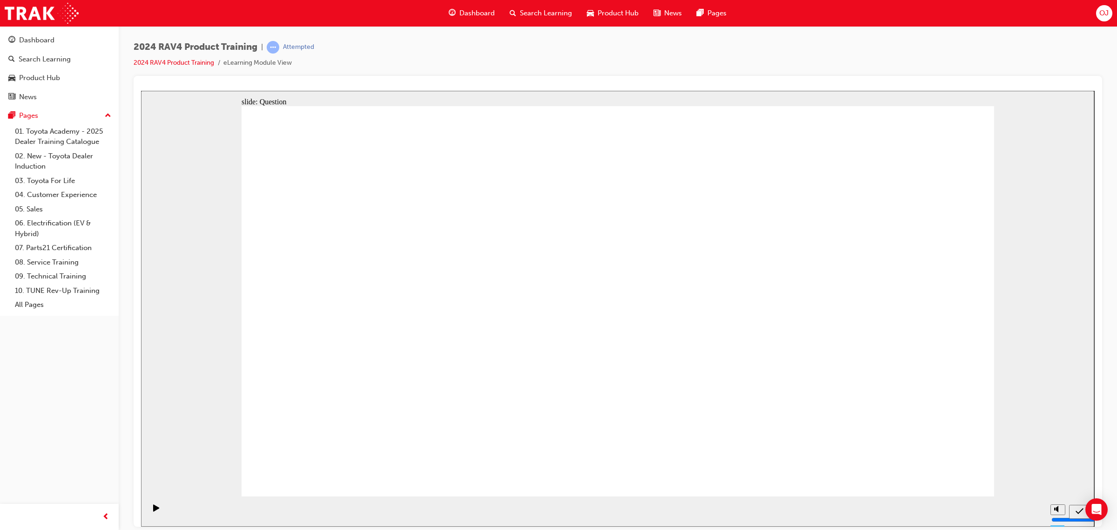
drag, startPoint x: 355, startPoint y: 283, endPoint x: 692, endPoint y: 412, distance: 360.4
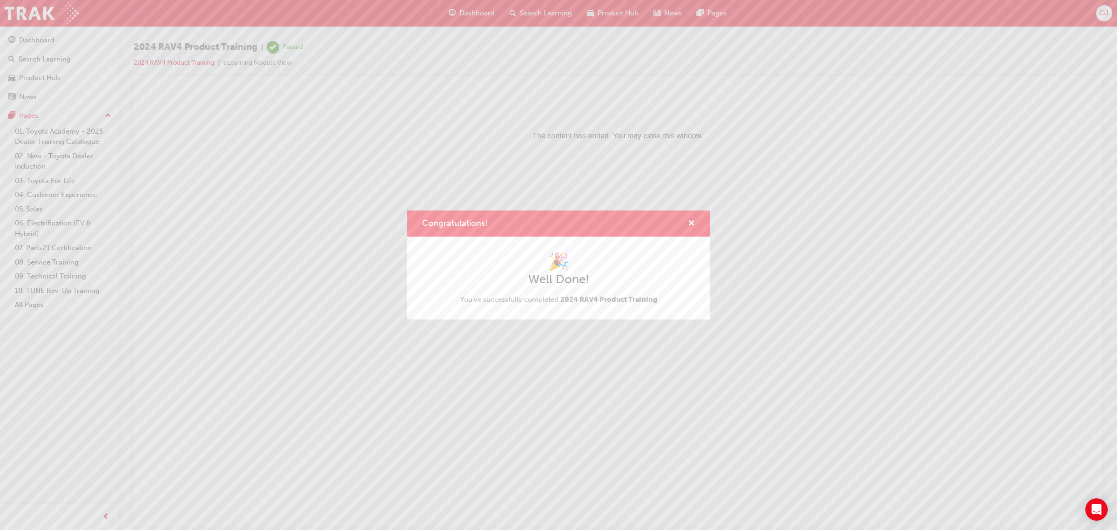
click at [539, 13] on div "Congratulations! 🎉 Well Done! You've successfully completed 2024 RAV4 Product T…" at bounding box center [558, 265] width 1117 height 530
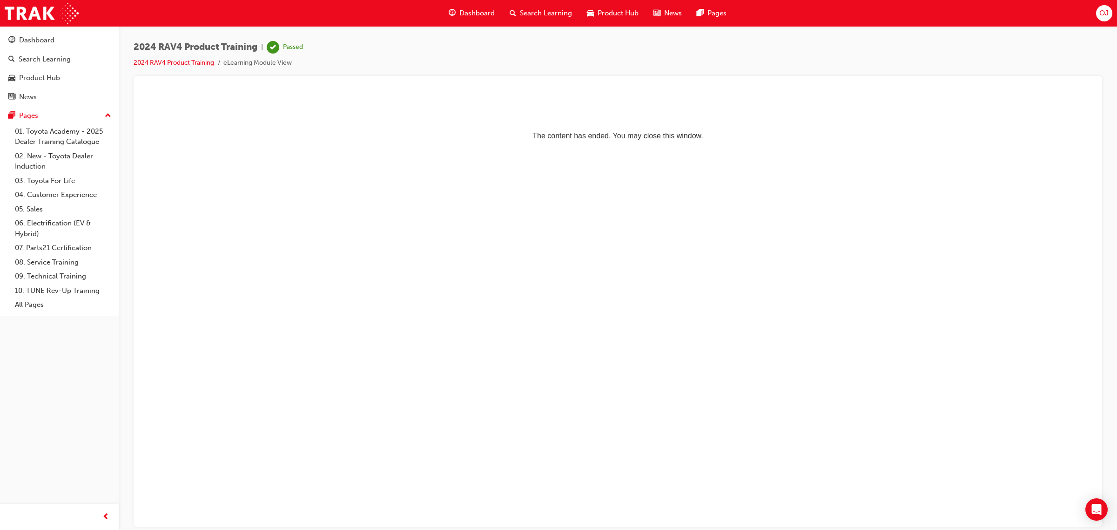
click at [538, 10] on span "Search Learning" at bounding box center [546, 13] width 52 height 11
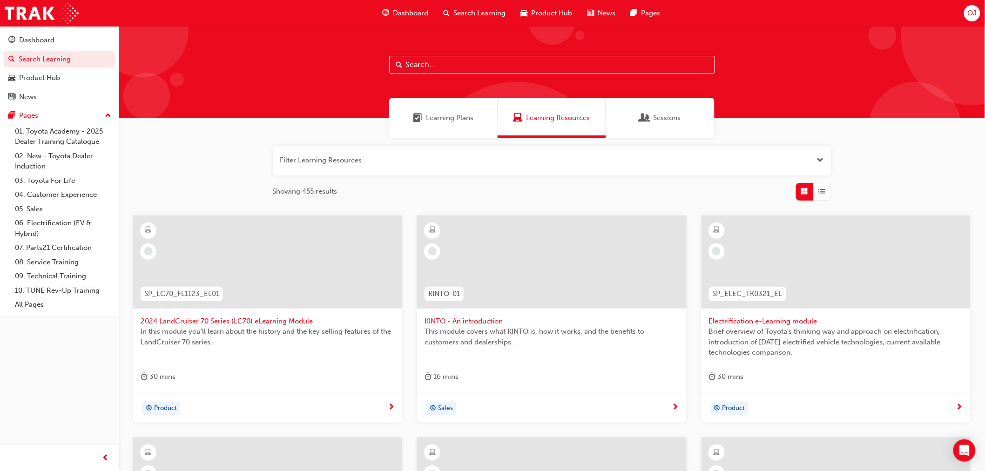
drag, startPoint x: 1080, startPoint y: 0, endPoint x: 528, endPoint y: 189, distance: 583.2
click at [526, 191] on div "Showing 455 results" at bounding box center [552, 192] width 559 height 18
click at [444, 67] on input "text" at bounding box center [552, 65] width 326 height 18
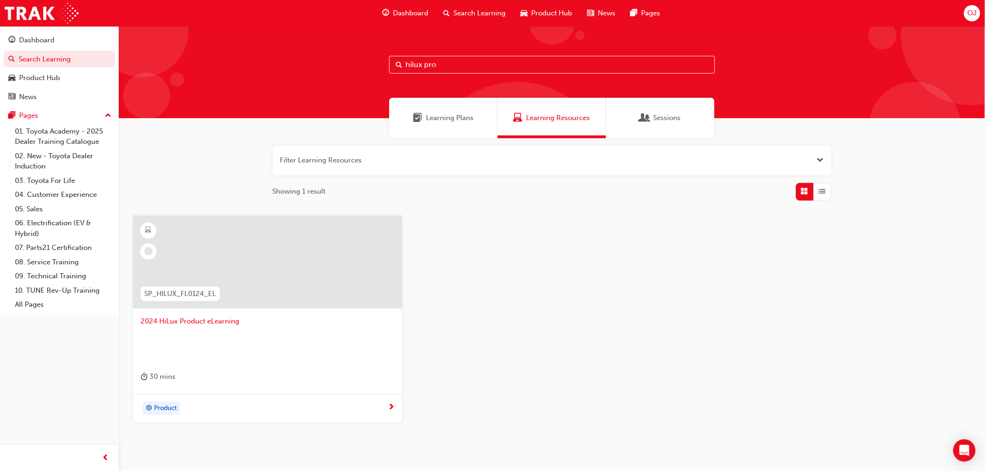
type input "hilux pro"
click at [181, 320] on span "2024 HiLux Product eLearning" at bounding box center [268, 321] width 254 height 11
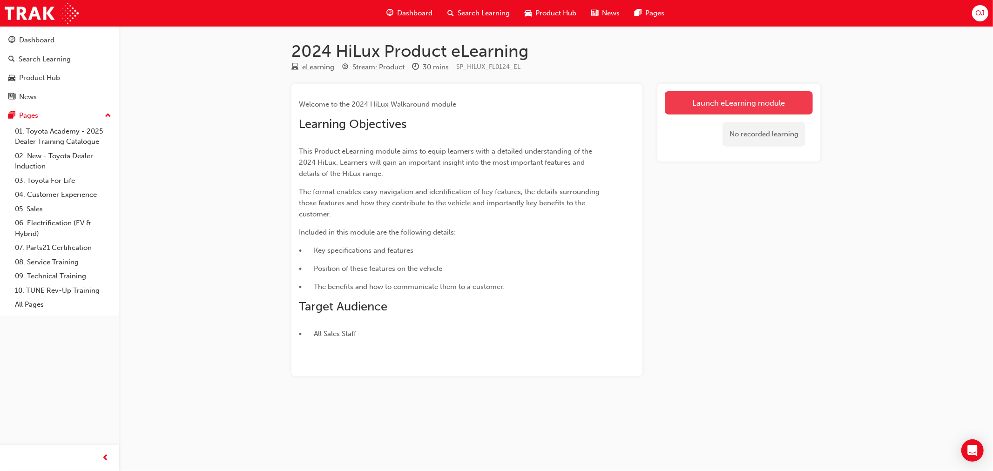
click at [729, 105] on link "Launch eLearning module" at bounding box center [739, 102] width 148 height 23
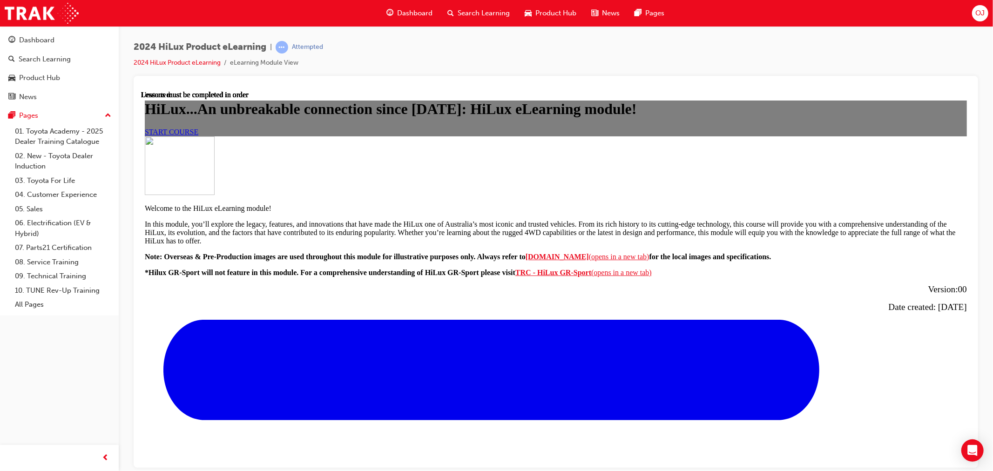
click at [198, 135] on span "START COURSE" at bounding box center [171, 132] width 54 height 8
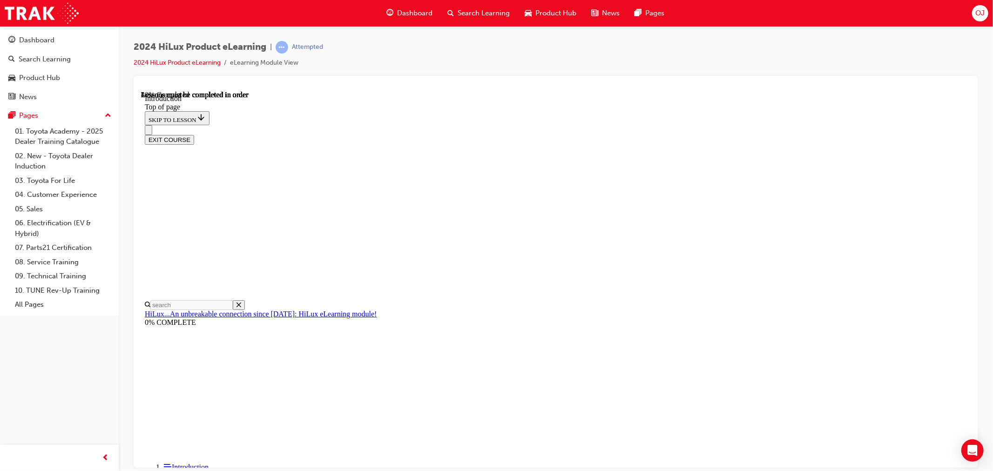
scroll to position [443, 0]
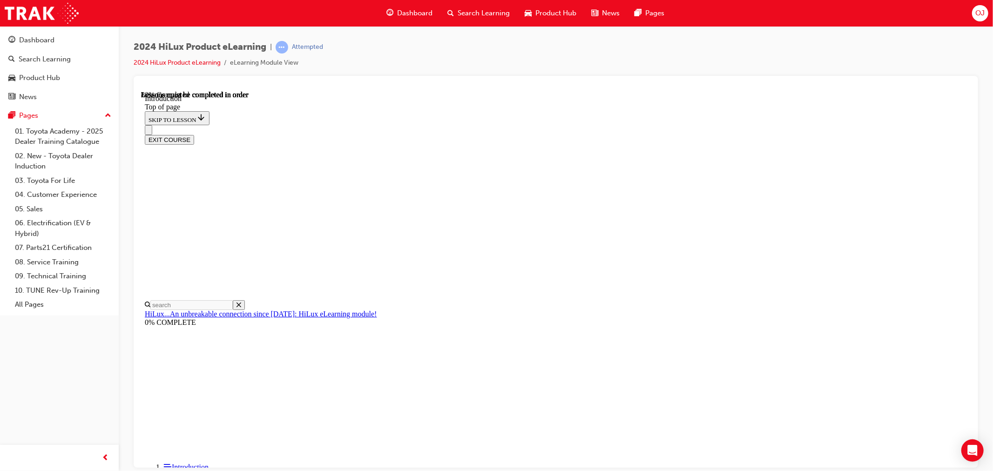
drag, startPoint x: 579, startPoint y: 401, endPoint x: 848, endPoint y: 345, distance: 274.2
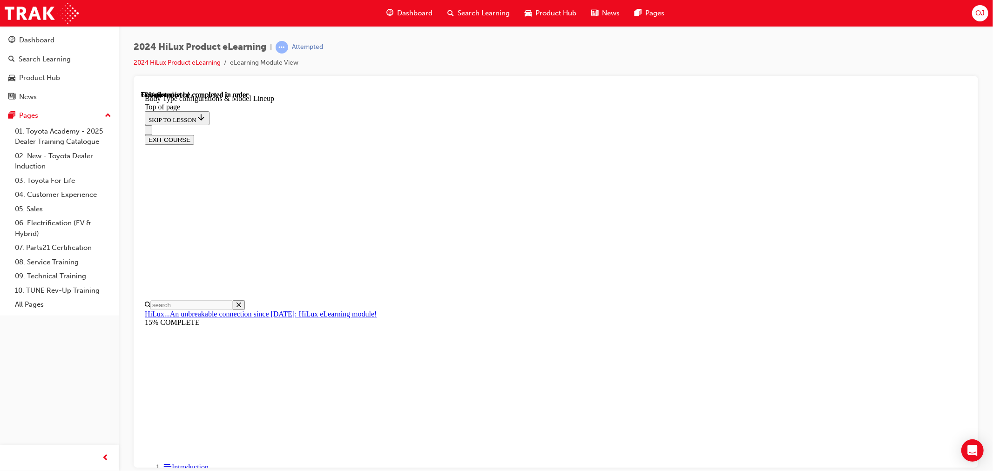
drag, startPoint x: 636, startPoint y: 258, endPoint x: 721, endPoint y: 261, distance: 85.2
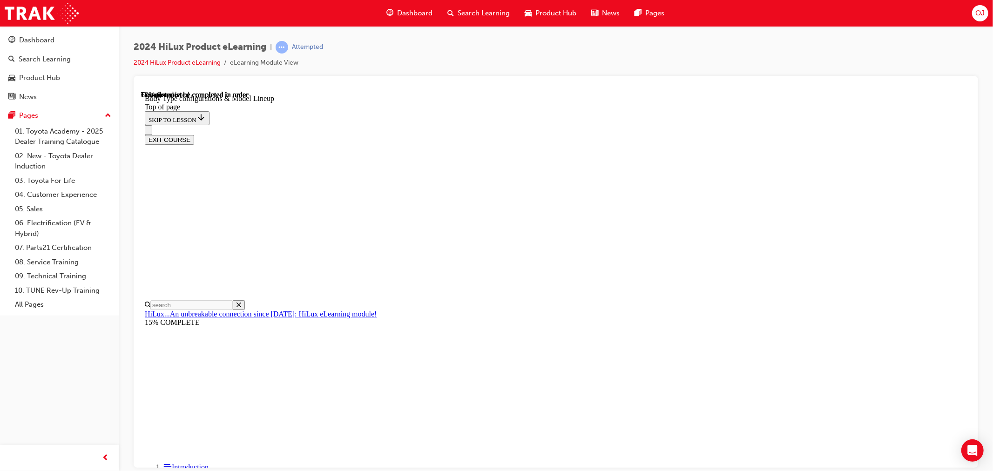
scroll to position [0, 216]
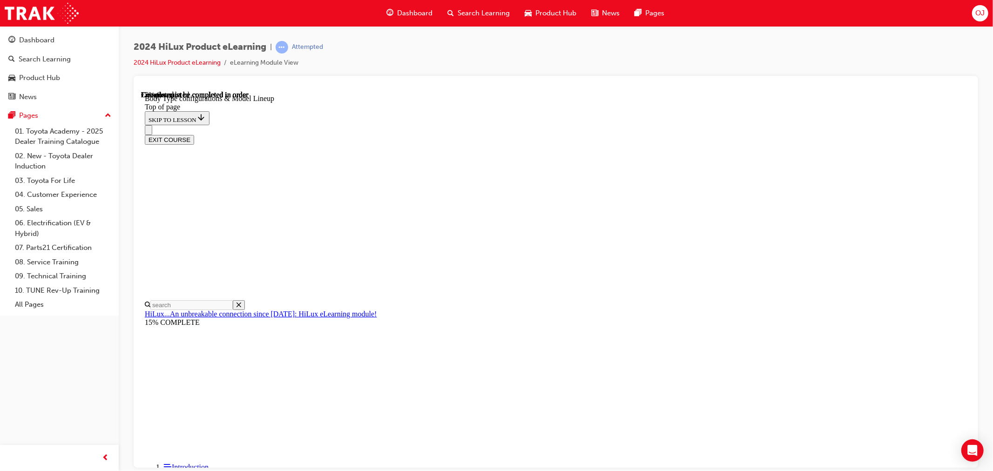
scroll to position [352, 0]
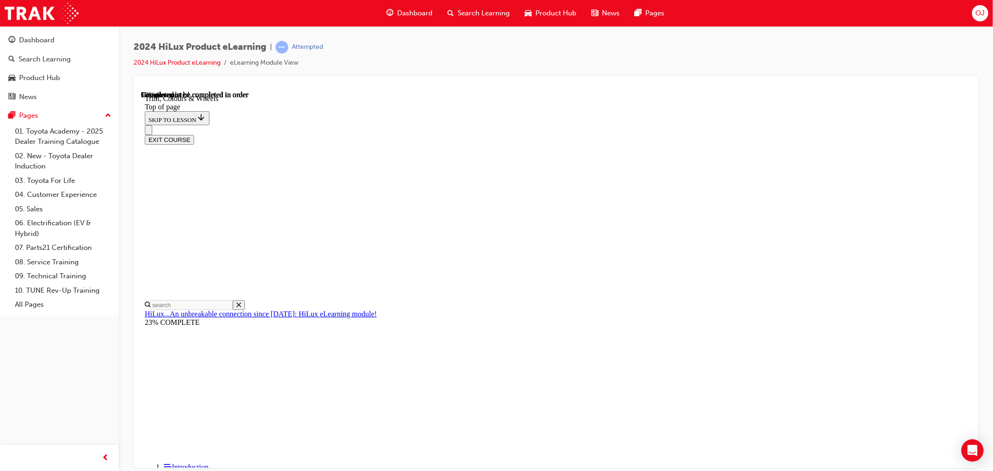
drag, startPoint x: 598, startPoint y: 399, endPoint x: 831, endPoint y: 359, distance: 236.7
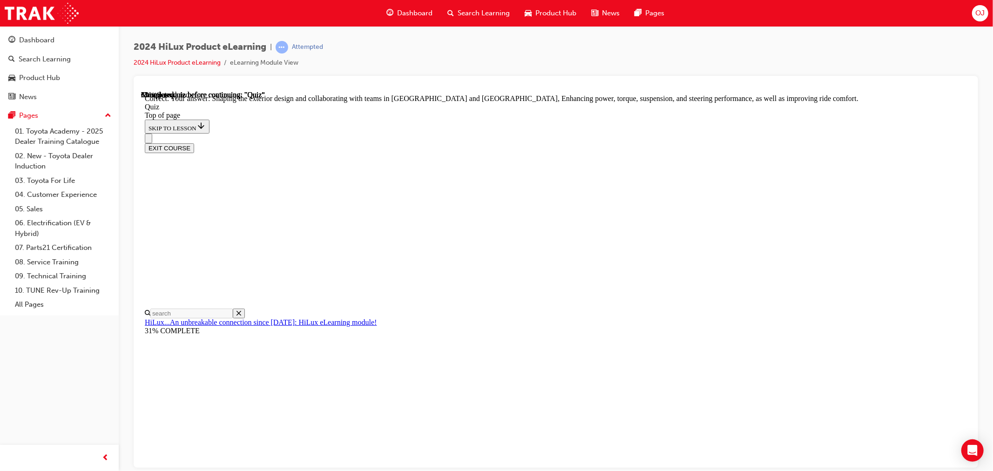
scroll to position [168, 0]
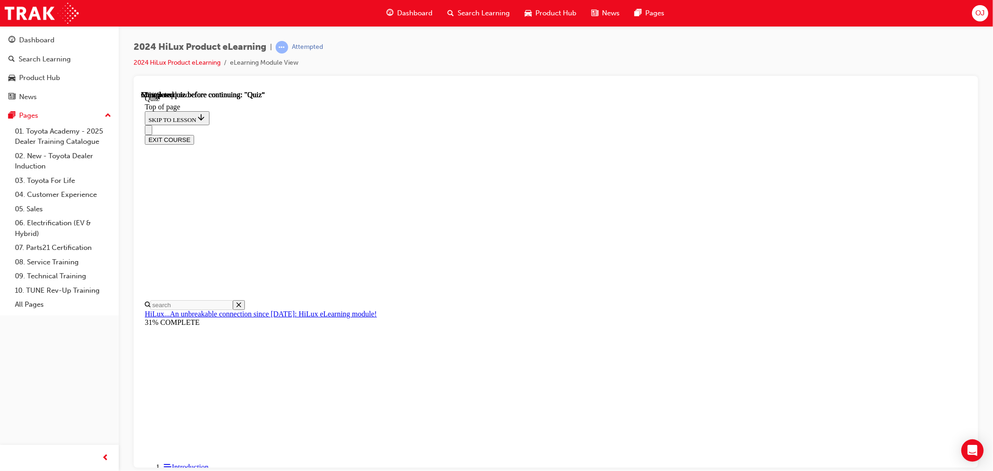
scroll to position [95, 0]
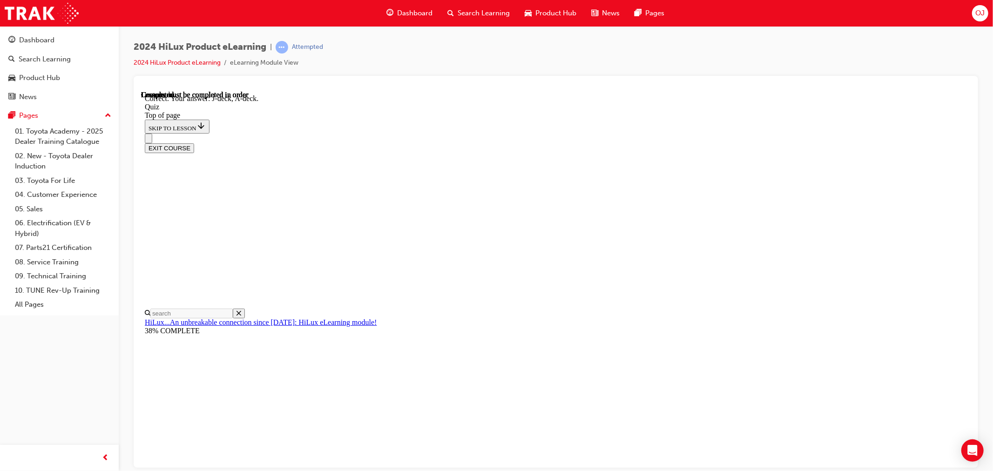
scroll to position [124, 0]
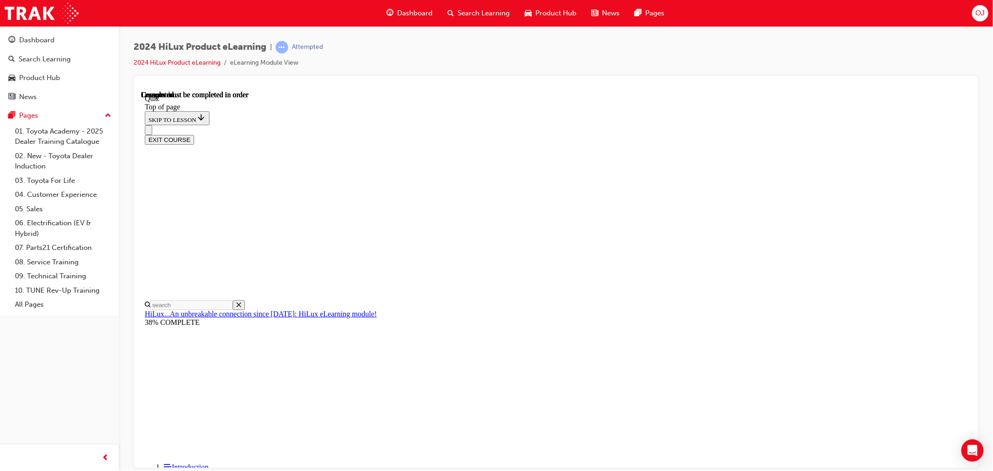
scroll to position [128, 0]
drag, startPoint x: 554, startPoint y: 205, endPoint x: 588, endPoint y: 205, distance: 33.5
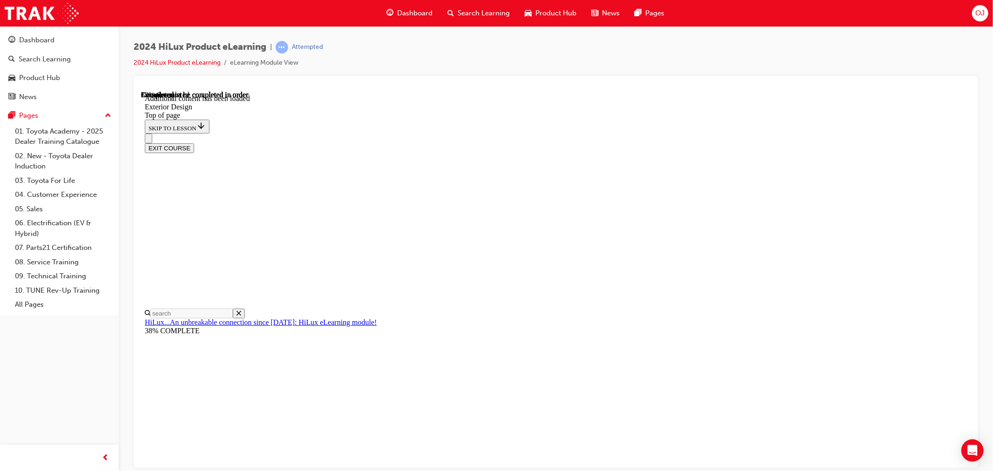
scroll to position [1677, 0]
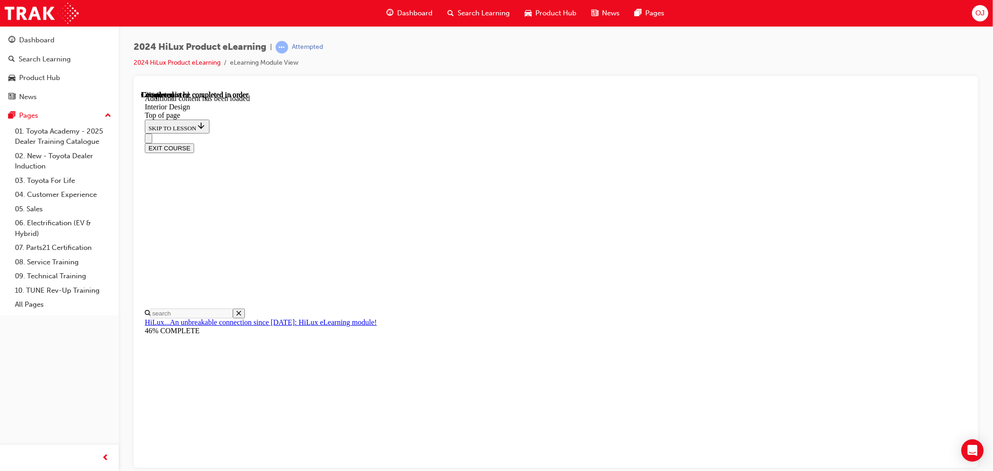
scroll to position [155, 0]
drag, startPoint x: 706, startPoint y: 270, endPoint x: 713, endPoint y: 270, distance: 6.5
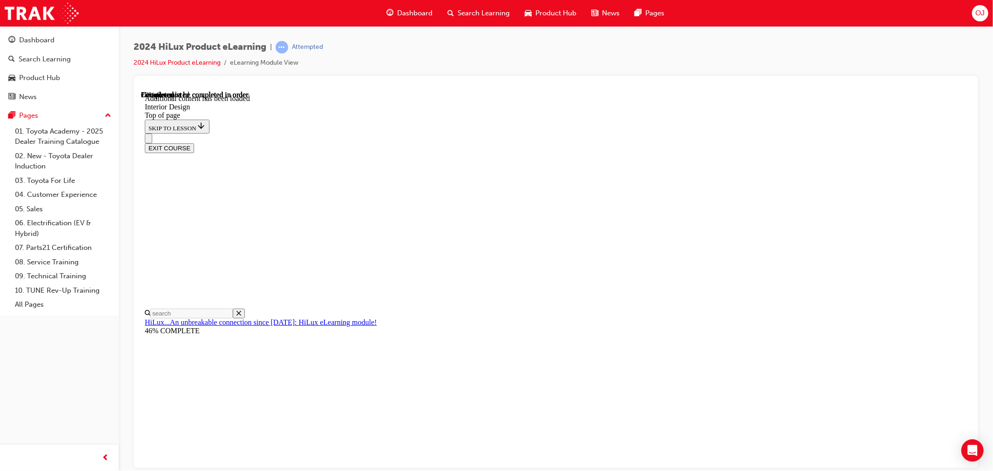
scroll to position [154, 0]
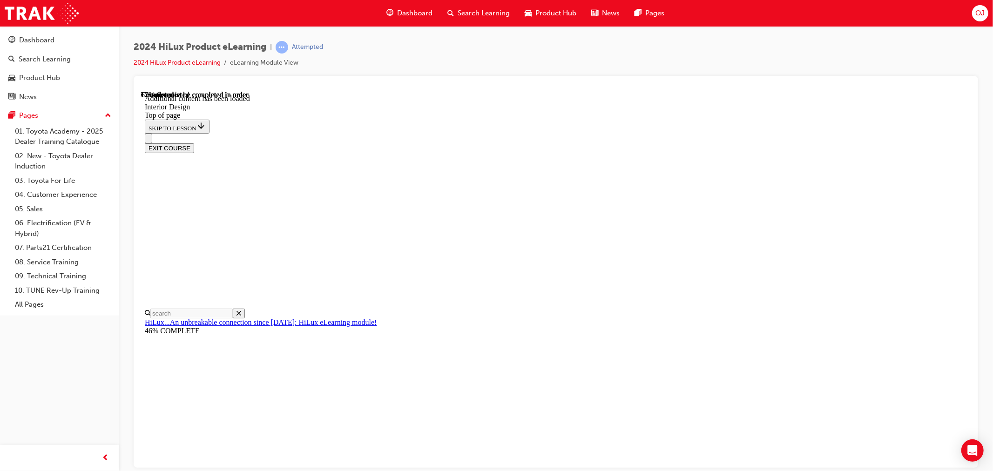
scroll to position [1118, 0]
drag, startPoint x: 694, startPoint y: 293, endPoint x: 701, endPoint y: 293, distance: 7.4
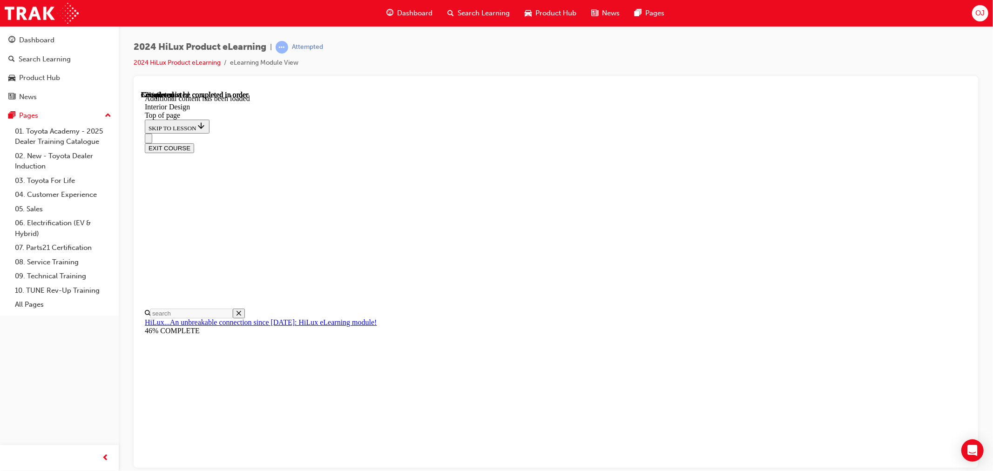
scroll to position [1565, 0]
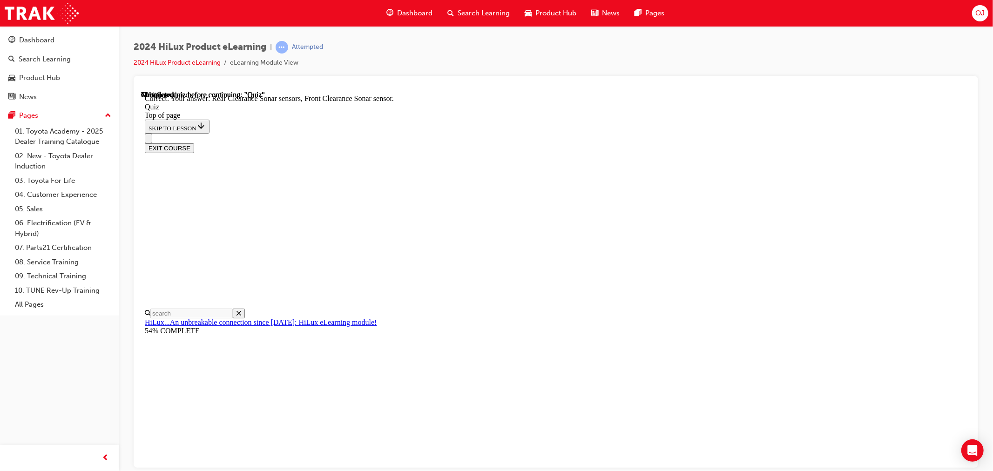
drag, startPoint x: 518, startPoint y: 311, endPoint x: 606, endPoint y: 337, distance: 91.9
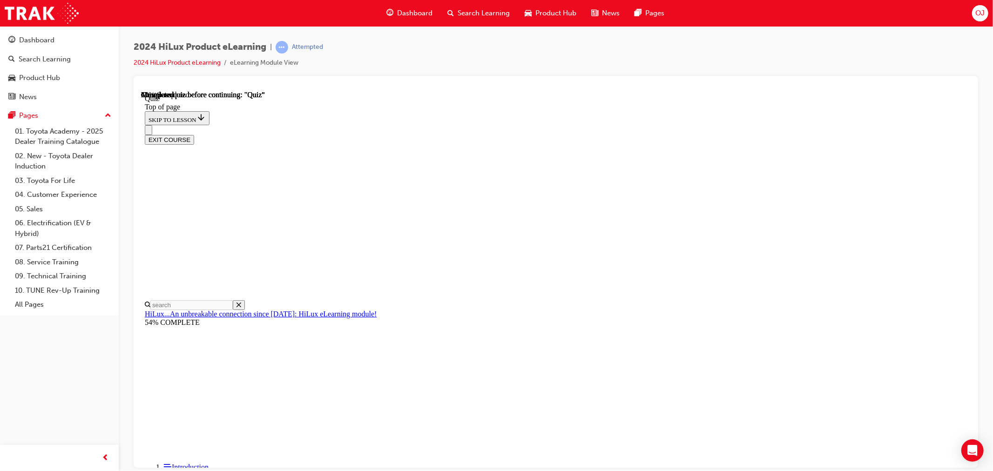
scroll to position [43, 0]
drag, startPoint x: 495, startPoint y: 240, endPoint x: 828, endPoint y: 245, distance: 332.8
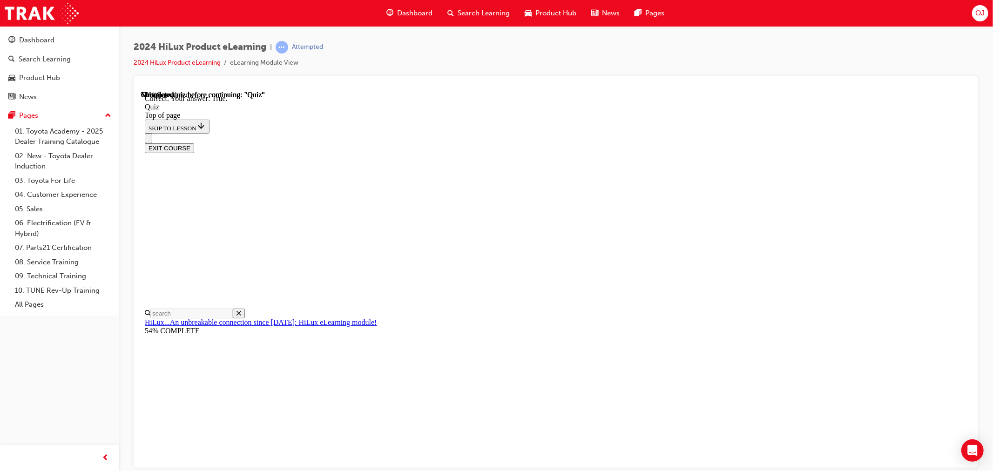
scroll to position [81, 0]
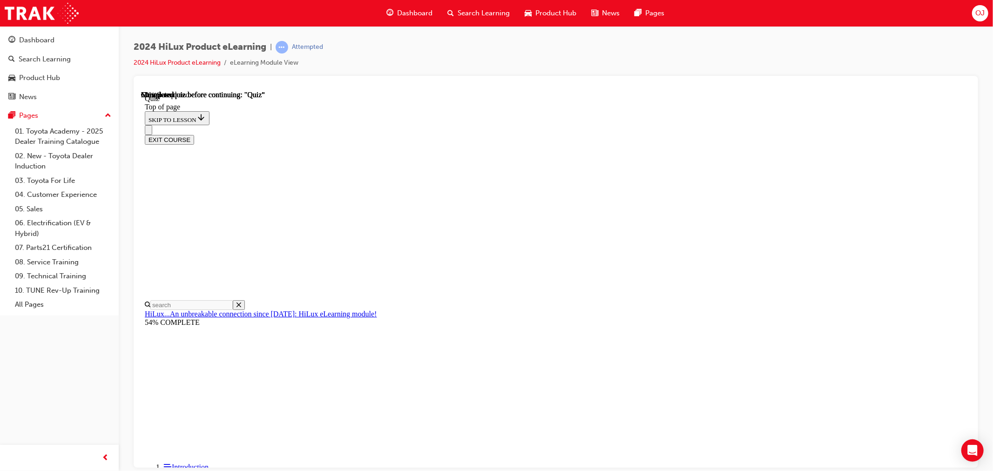
scroll to position [36, 0]
drag, startPoint x: 495, startPoint y: 278, endPoint x: 533, endPoint y: 280, distance: 38.2
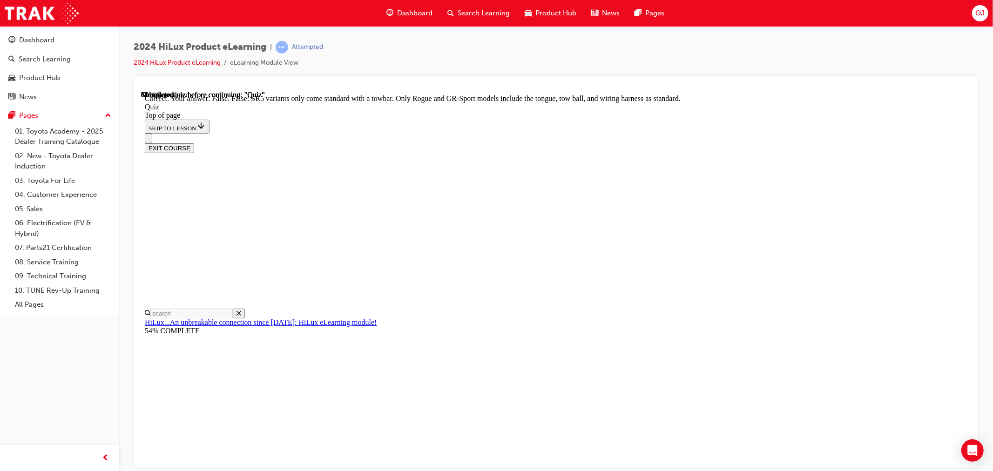
scroll to position [123, 0]
drag, startPoint x: 599, startPoint y: 428, endPoint x: 718, endPoint y: 418, distance: 120.0
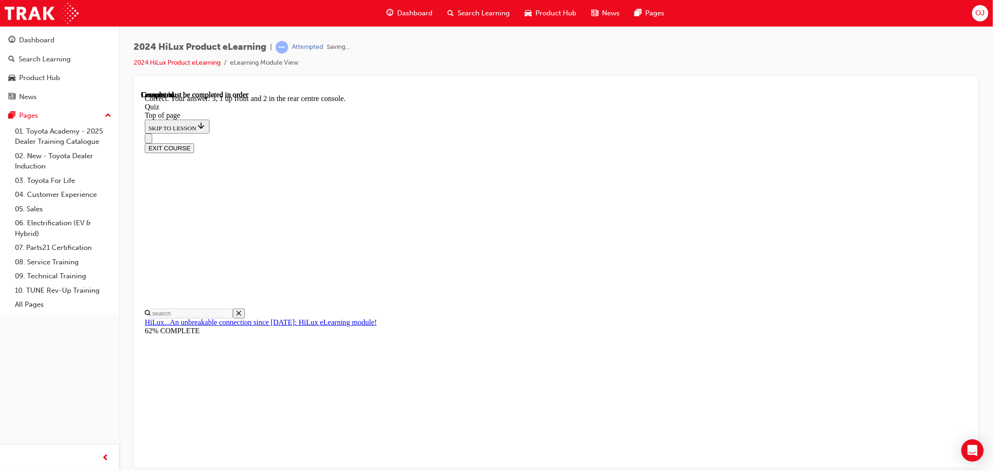
scroll to position [103, 0]
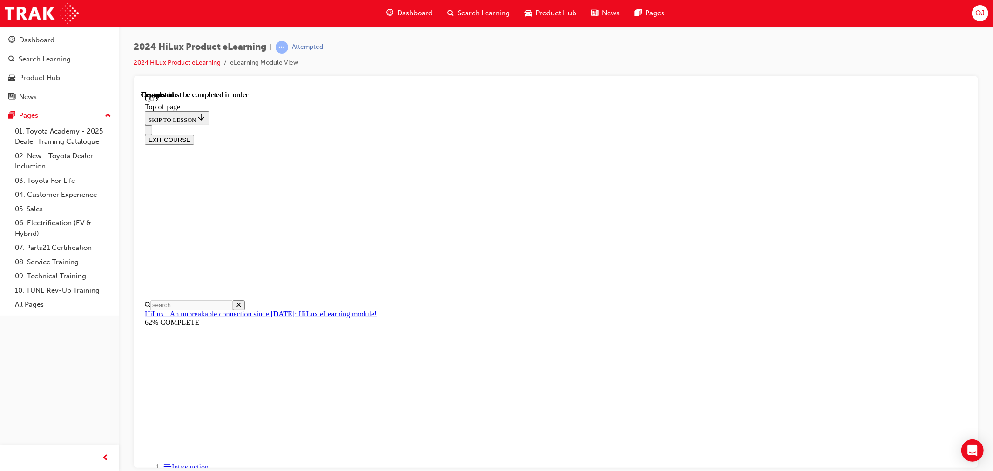
scroll to position [128, 0]
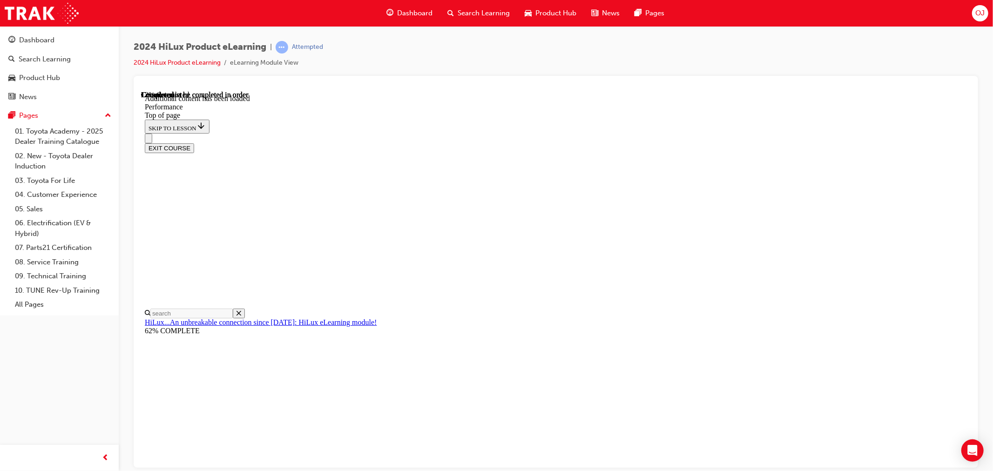
scroll to position [789, 0]
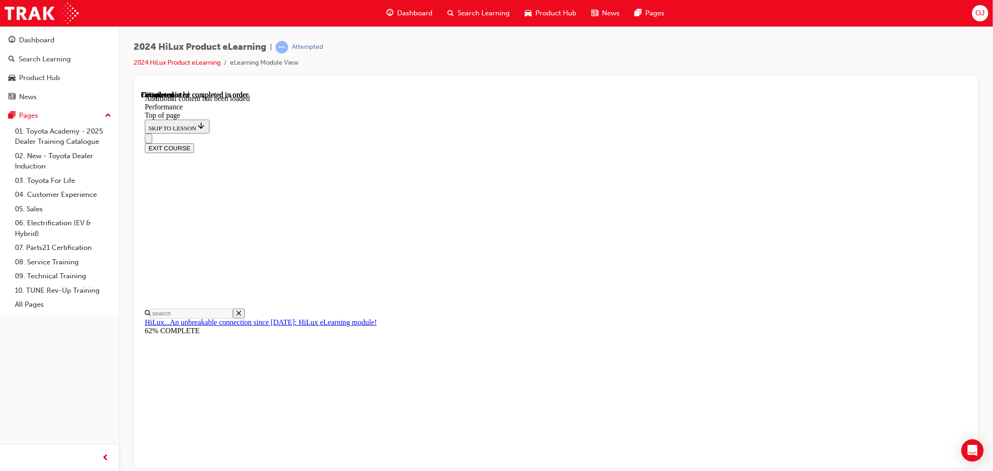
scroll to position [2614, 0]
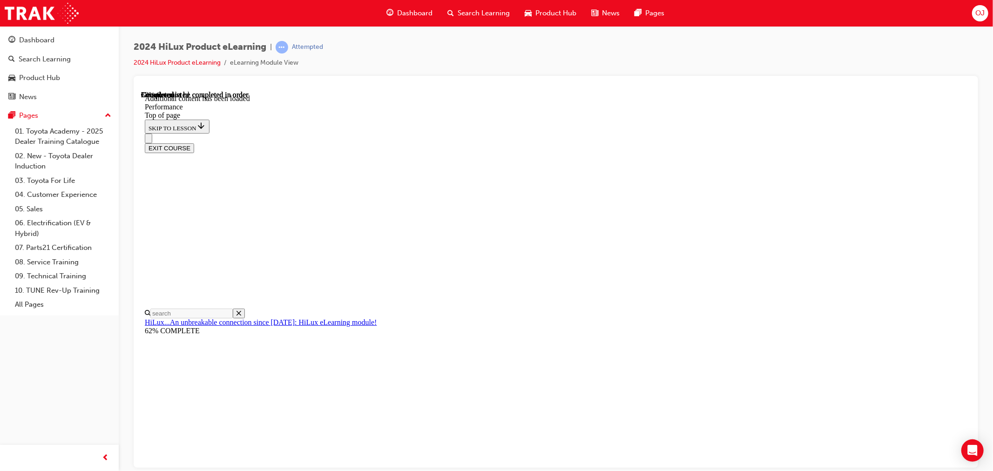
scroll to position [3130, 0]
drag, startPoint x: 523, startPoint y: 242, endPoint x: 529, endPoint y: 243, distance: 6.5
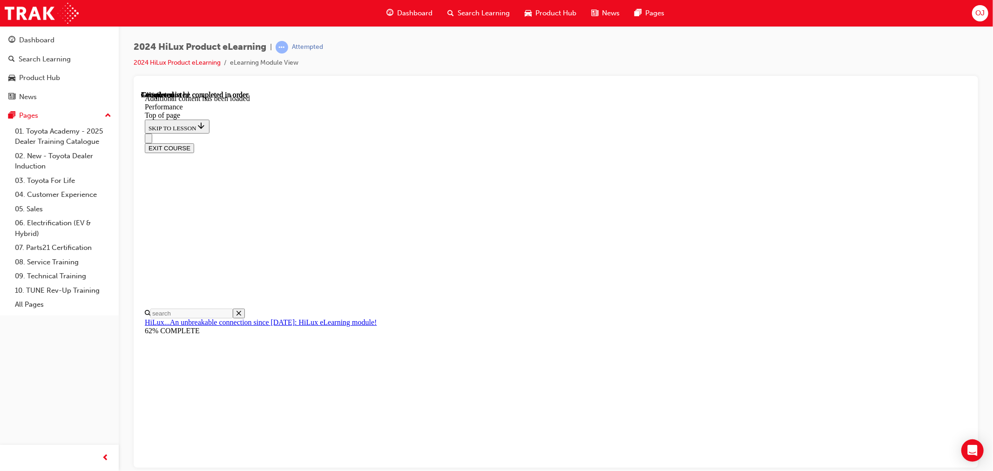
scroll to position [3679, 0]
drag, startPoint x: 490, startPoint y: 334, endPoint x: 502, endPoint y: 335, distance: 12.6
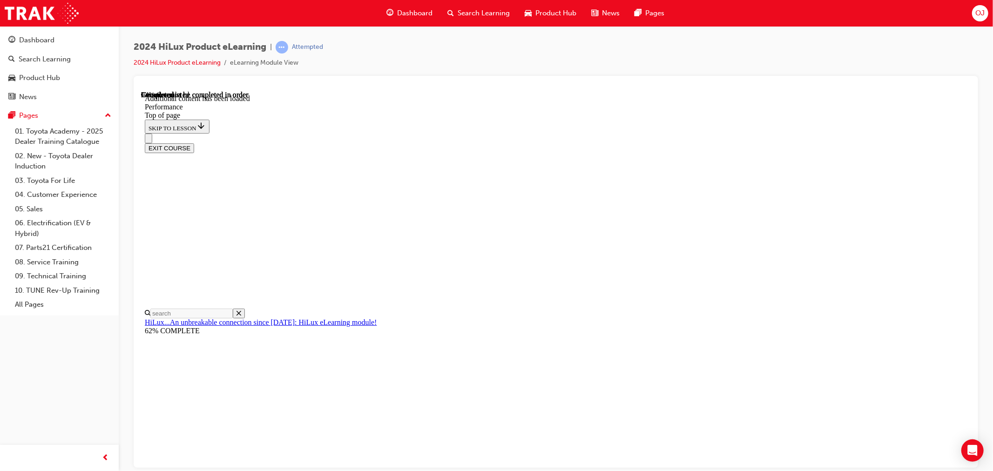
scroll to position [6559, 0]
drag, startPoint x: 575, startPoint y: 396, endPoint x: 701, endPoint y: 363, distance: 130.8
drag, startPoint x: 629, startPoint y: 448, endPoint x: 650, endPoint y: 432, distance: 26.4
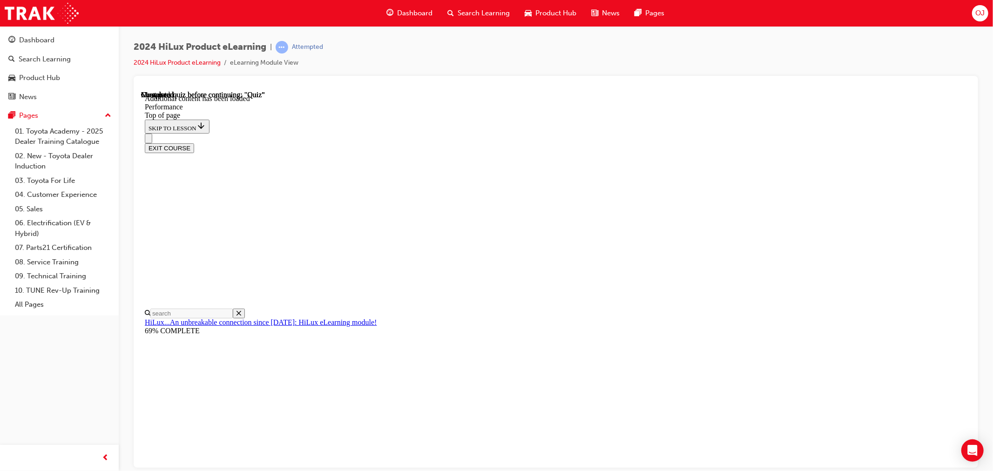
drag, startPoint x: 684, startPoint y: 247, endPoint x: 458, endPoint y: 248, distance: 225.7
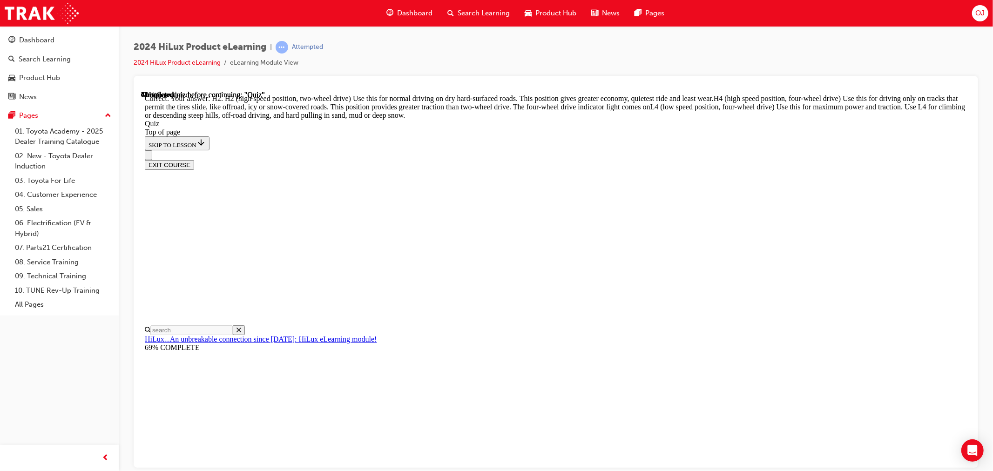
scroll to position [285, 0]
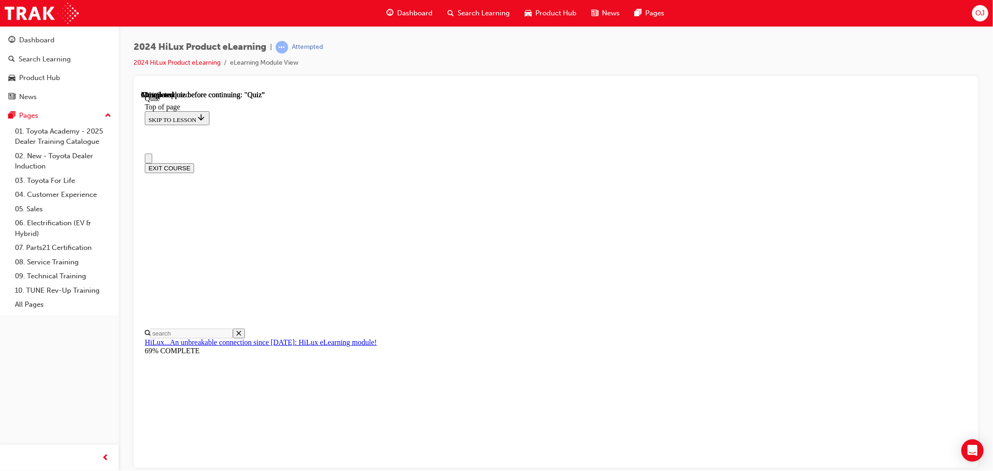
scroll to position [0, 0]
drag, startPoint x: 524, startPoint y: 431, endPoint x: 533, endPoint y: 431, distance: 9.8
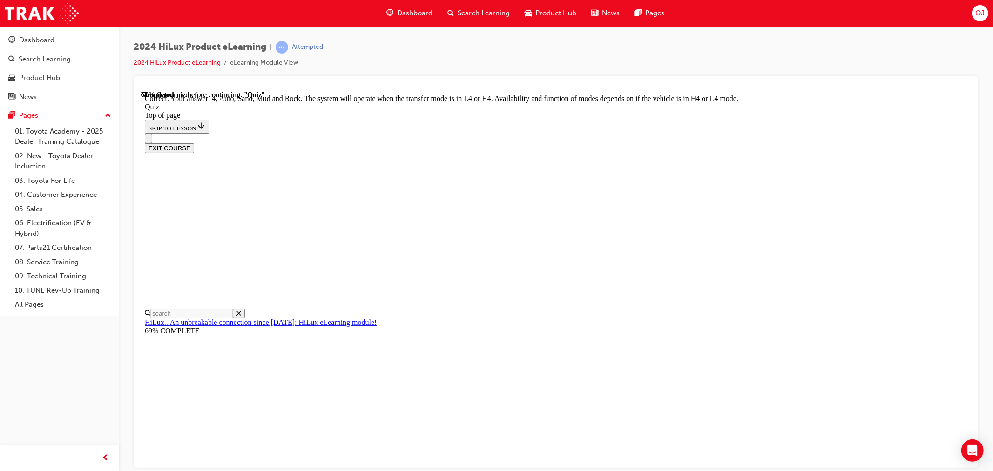
scroll to position [209, 0]
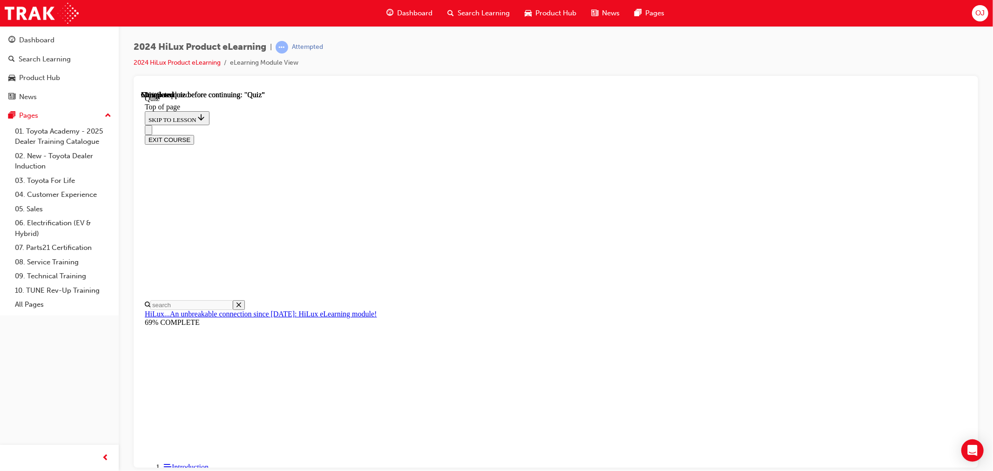
scroll to position [155, 0]
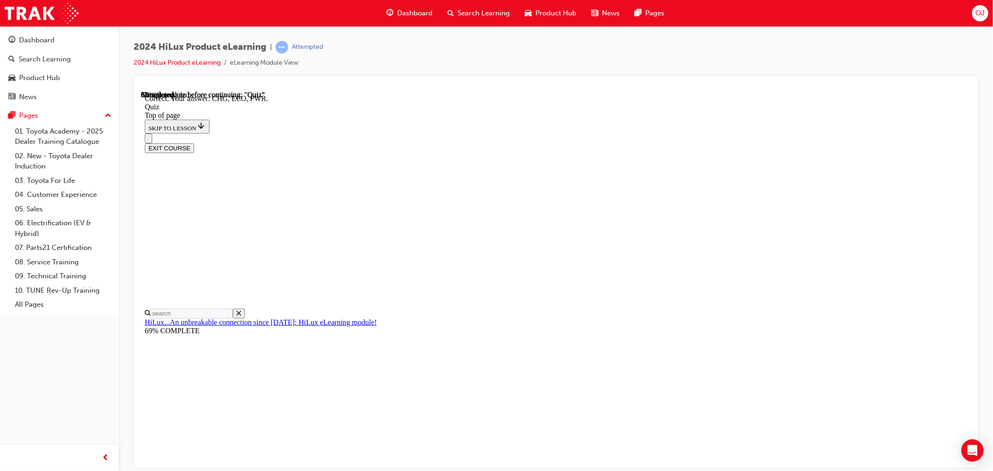
scroll to position [259, 0]
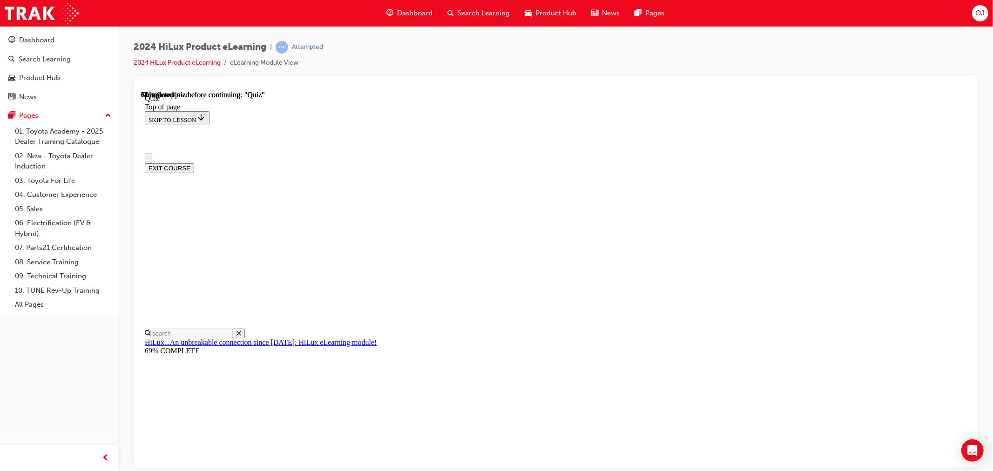
scroll to position [52, 0]
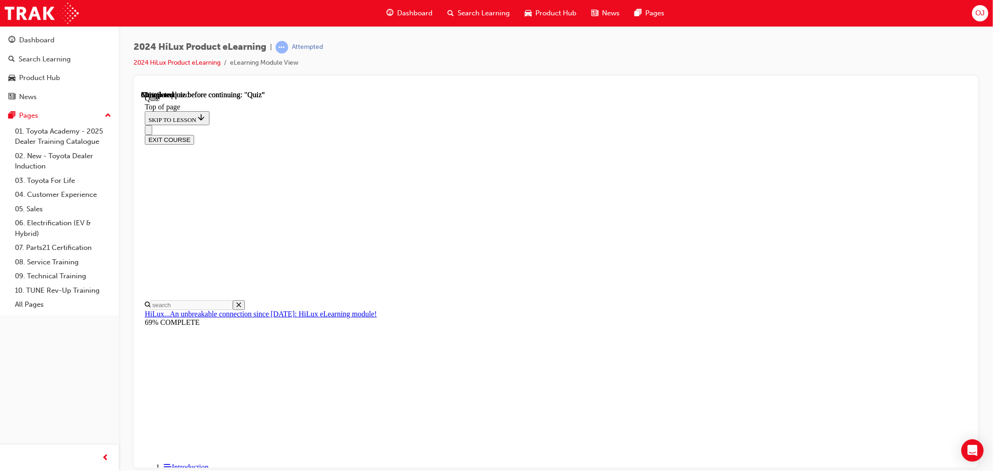
drag, startPoint x: 501, startPoint y: 406, endPoint x: 526, endPoint y: 406, distance: 24.7
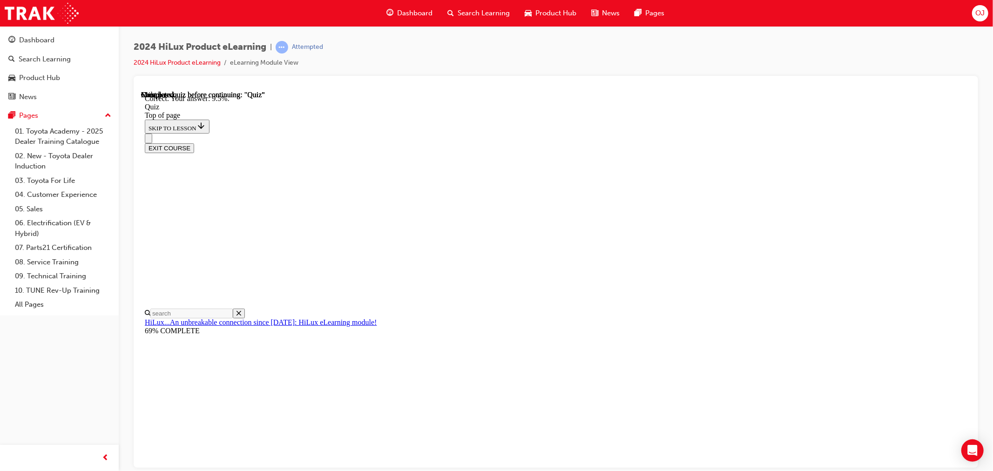
scroll to position [172, 0]
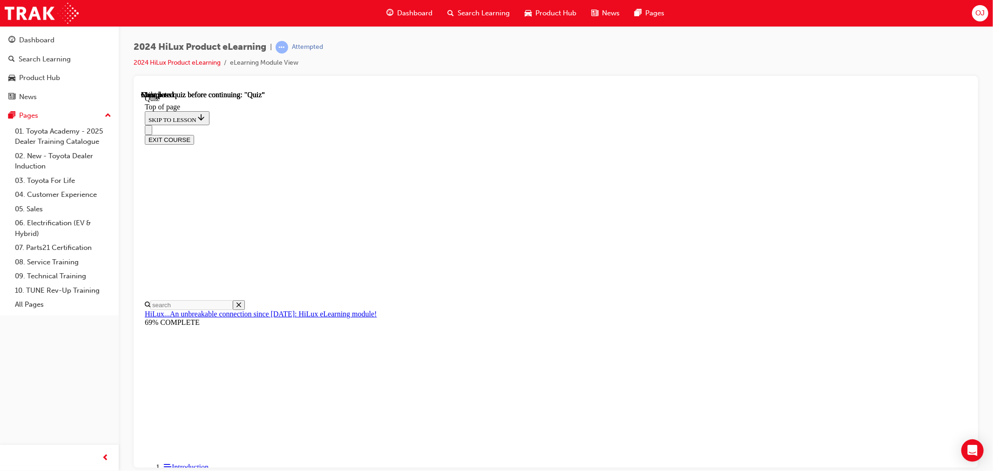
scroll to position [76, 0]
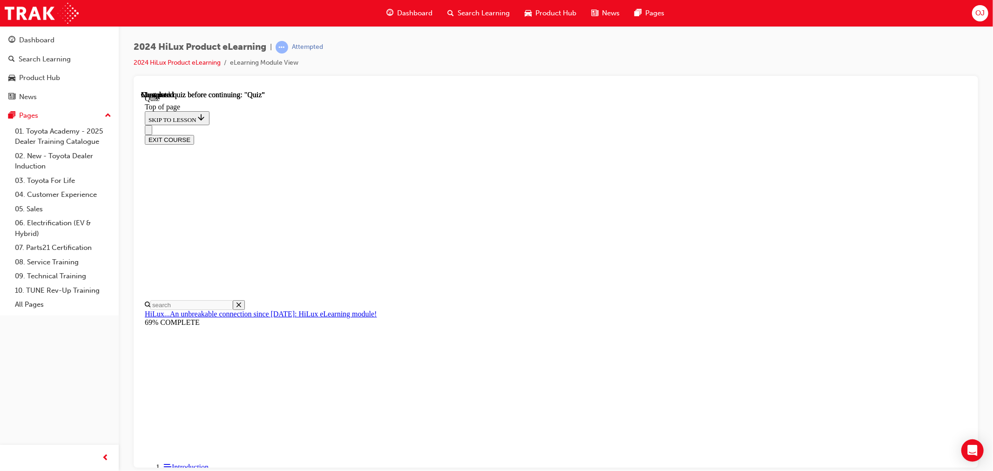
scroll to position [81, 0]
drag, startPoint x: 597, startPoint y: 419, endPoint x: 630, endPoint y: 411, distance: 34.1
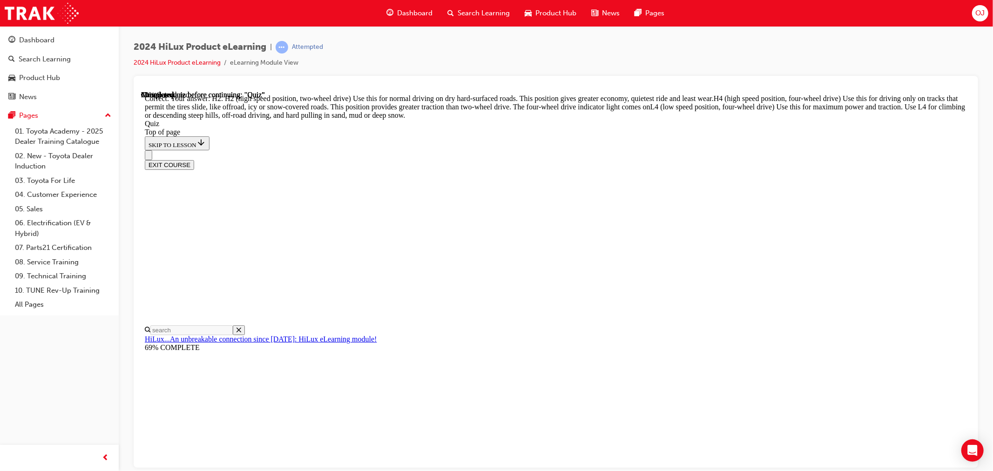
scroll to position [285, 0]
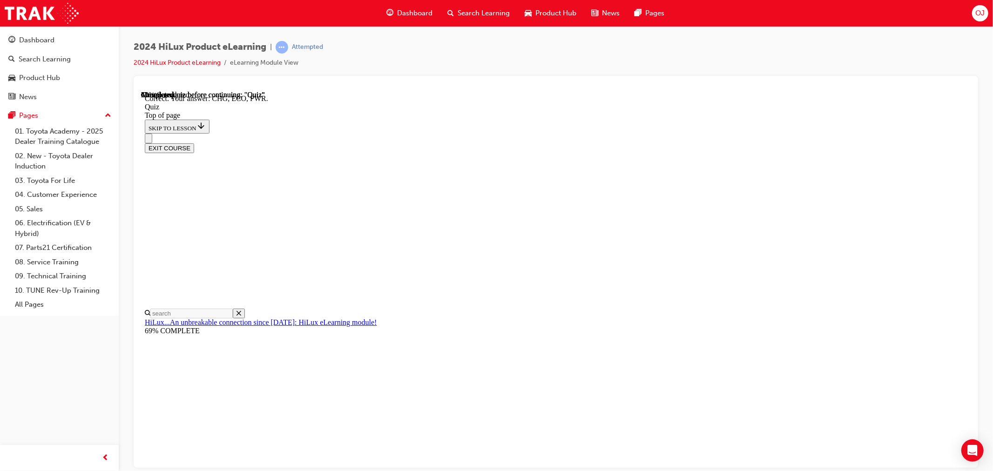
scroll to position [259, 0]
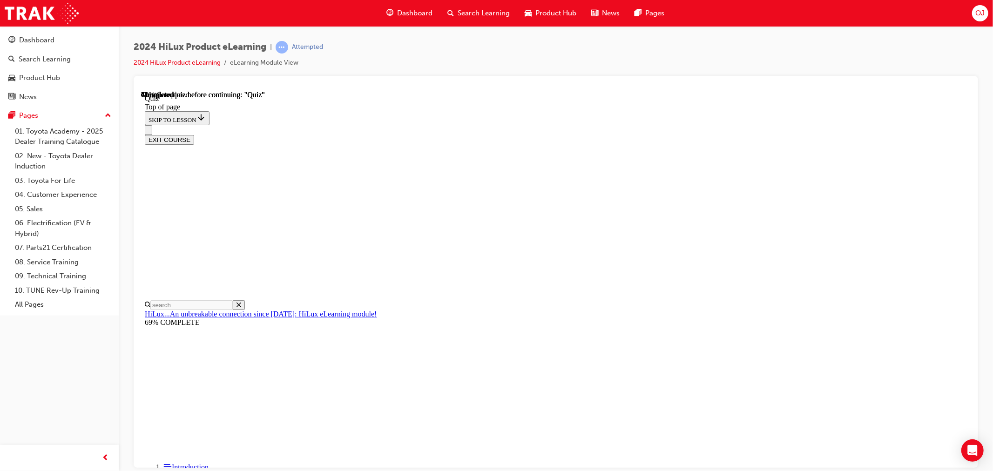
scroll to position [103, 0]
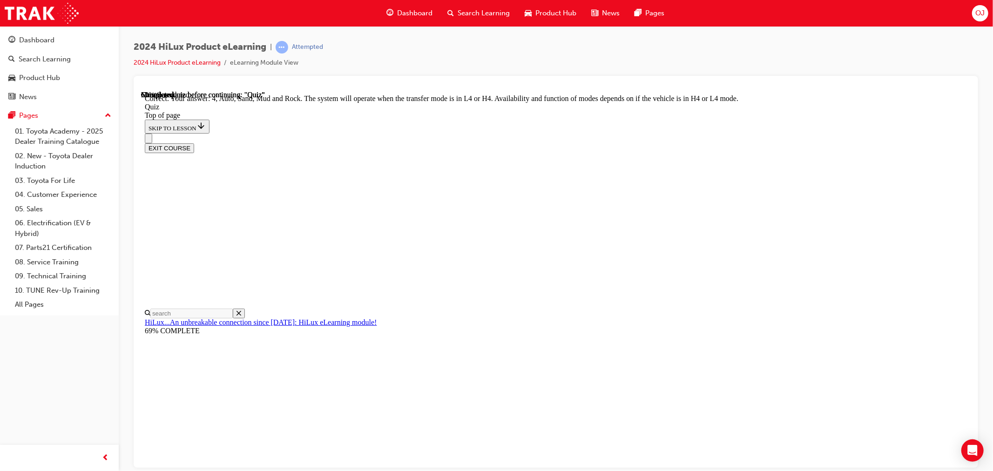
scroll to position [209, 0]
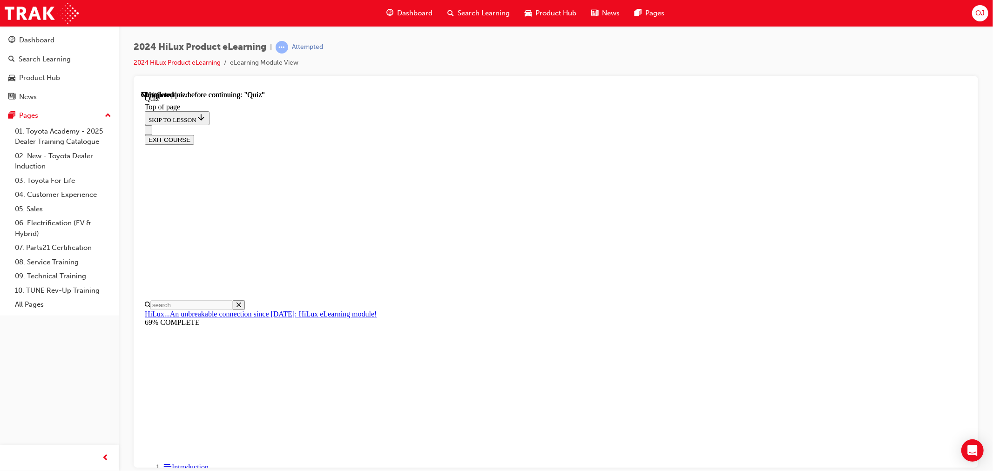
scroll to position [52, 0]
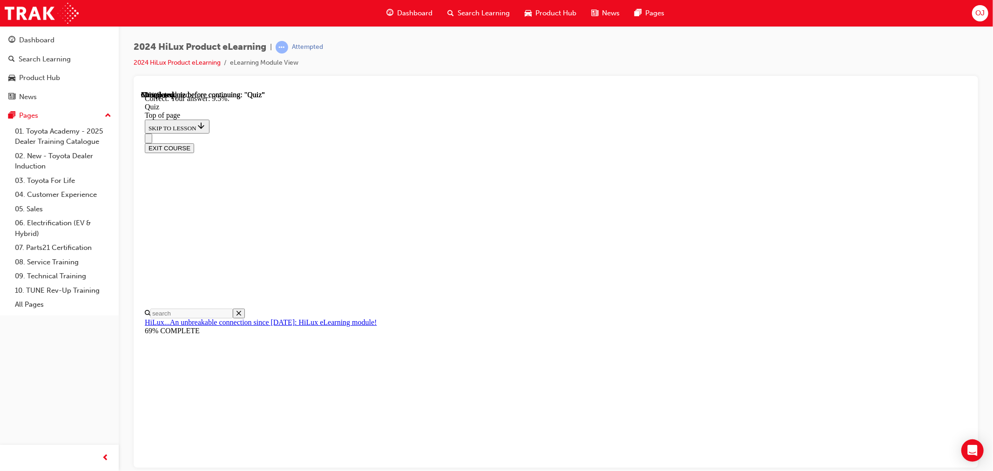
scroll to position [172, 0]
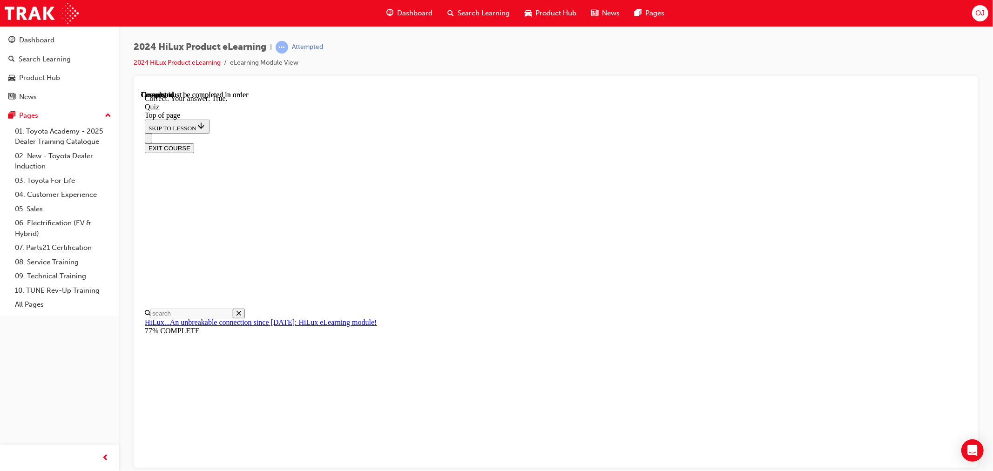
scroll to position [66, 0]
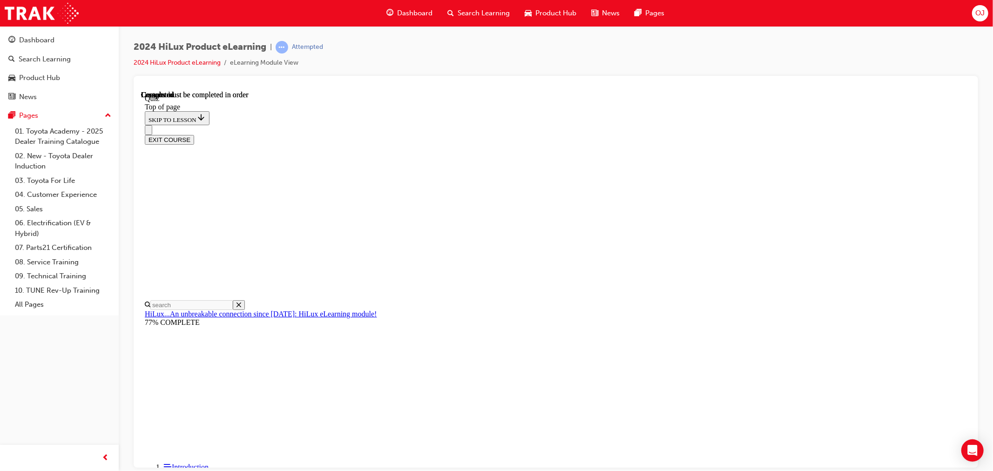
scroll to position [128, 0]
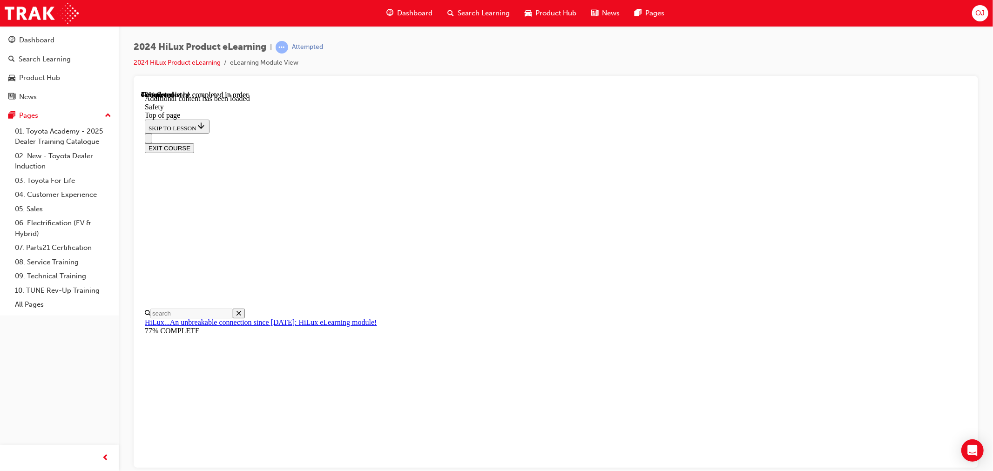
scroll to position [448, 0]
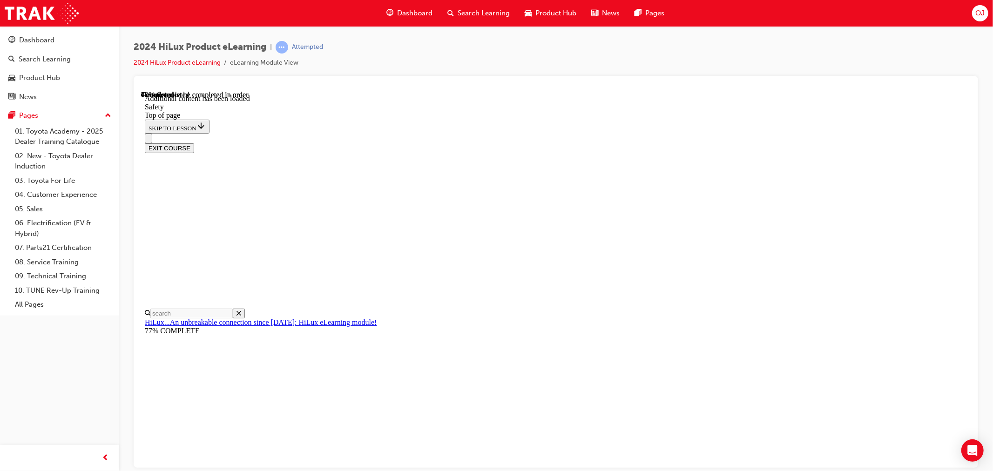
drag, startPoint x: 403, startPoint y: 159, endPoint x: 411, endPoint y: 160, distance: 7.5
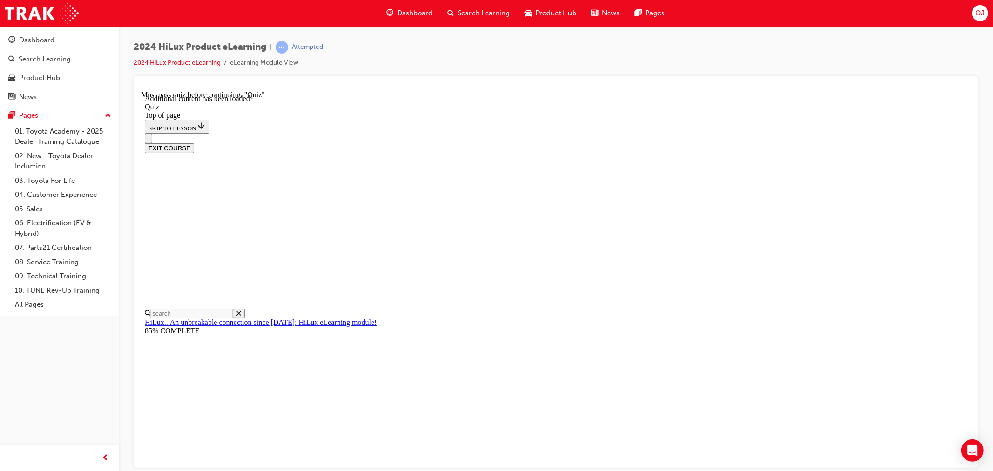
scroll to position [29, 0]
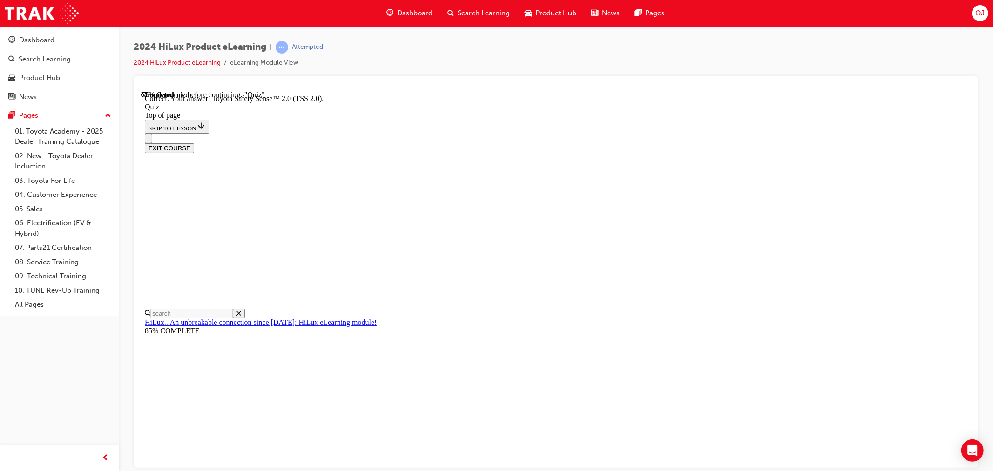
scroll to position [105, 0]
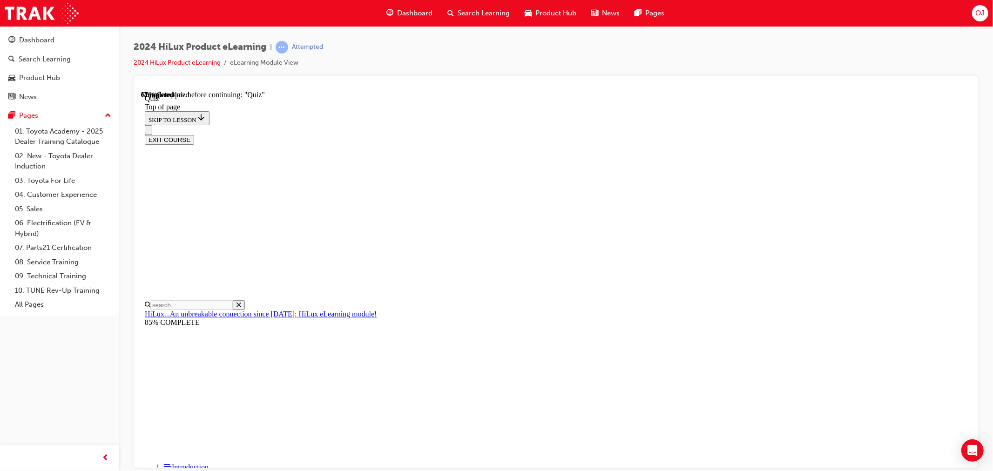
scroll to position [36, 0]
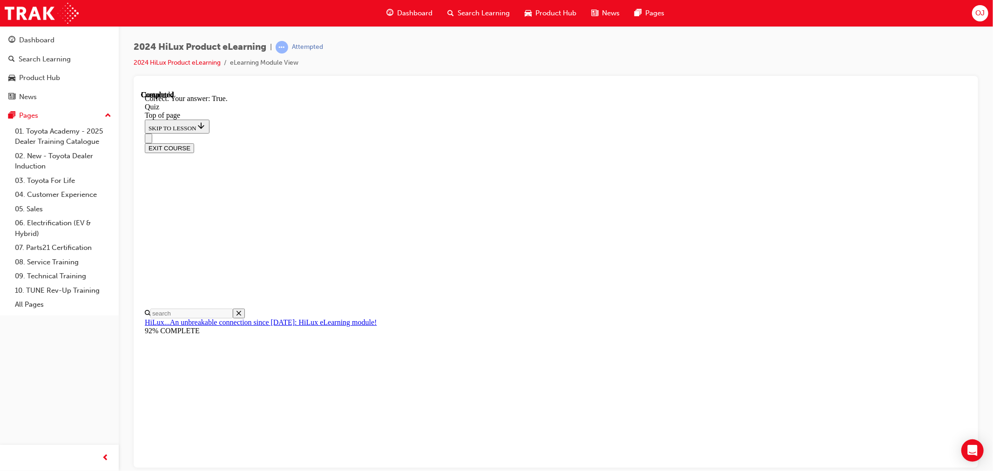
scroll to position [66, 0]
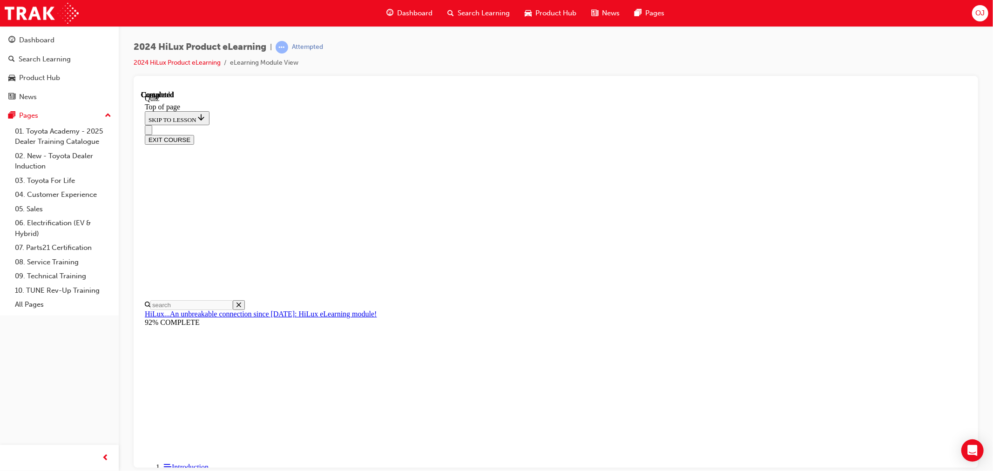
scroll to position [128, 0]
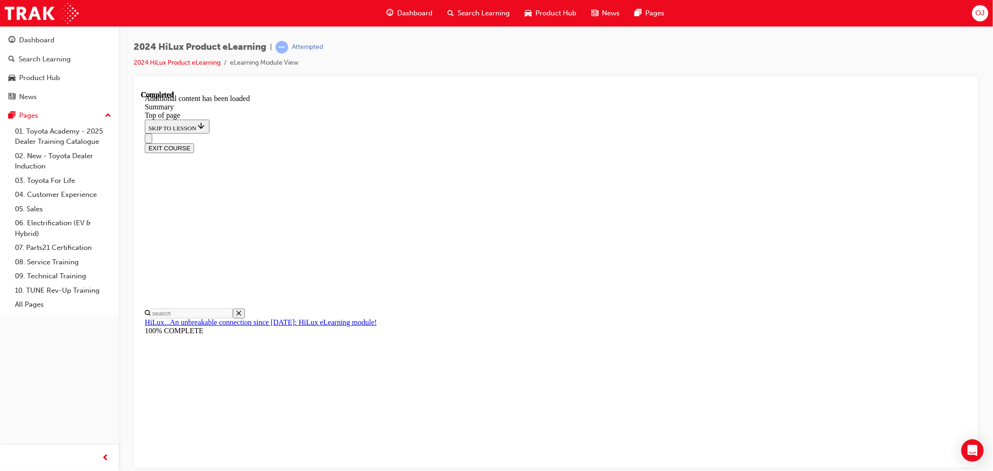
scroll to position [881, 0]
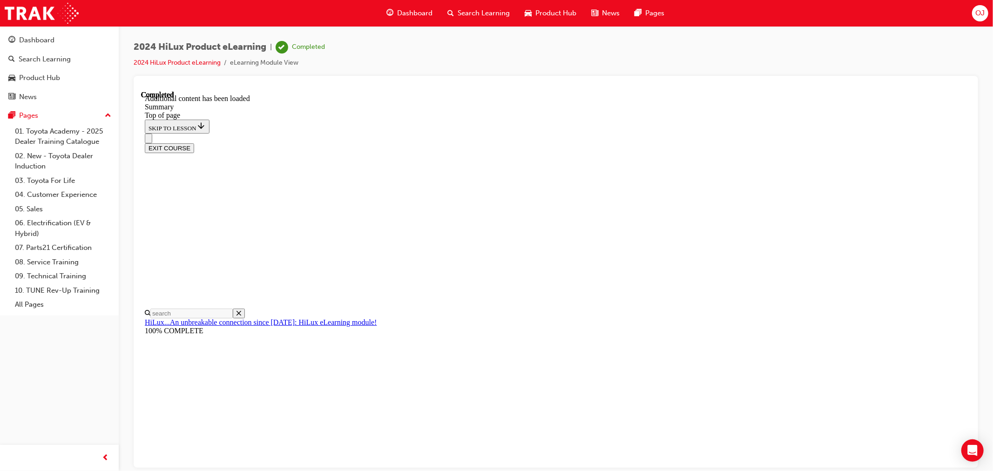
scroll to position [519, 0]
click at [485, 9] on span "Search Learning" at bounding box center [484, 13] width 52 height 11
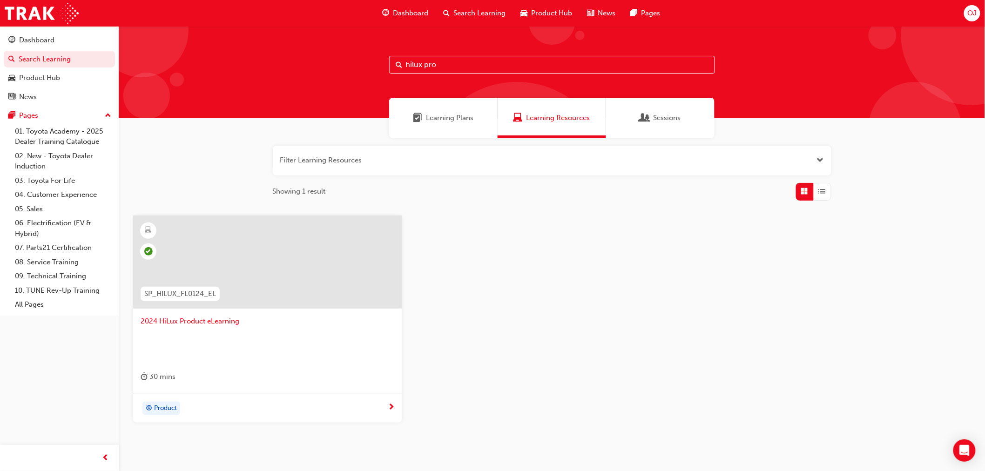
drag, startPoint x: 473, startPoint y: 69, endPoint x: 184, endPoint y: 60, distance: 289.7
click at [184, 60] on div "hilux pro" at bounding box center [552, 72] width 866 height 92
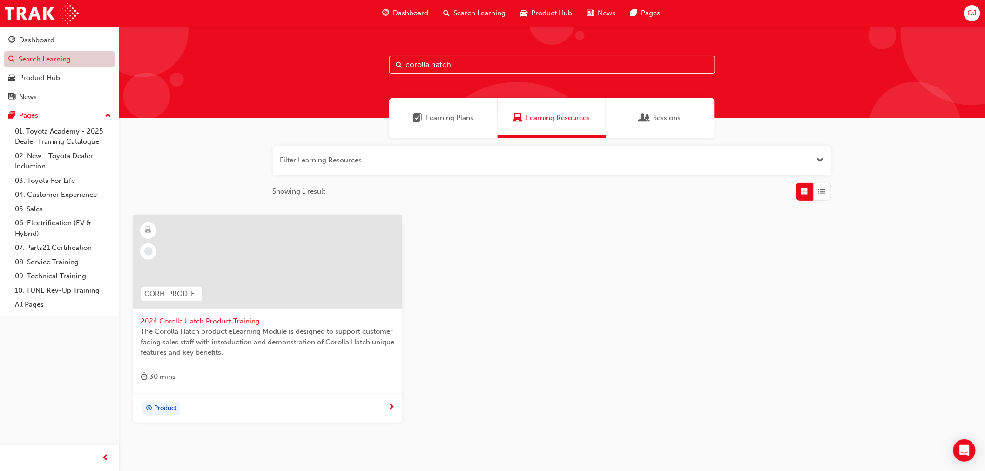
type input "corolla hatch"
click at [187, 323] on span "2024 Corolla Hatch Product Training" at bounding box center [268, 321] width 254 height 11
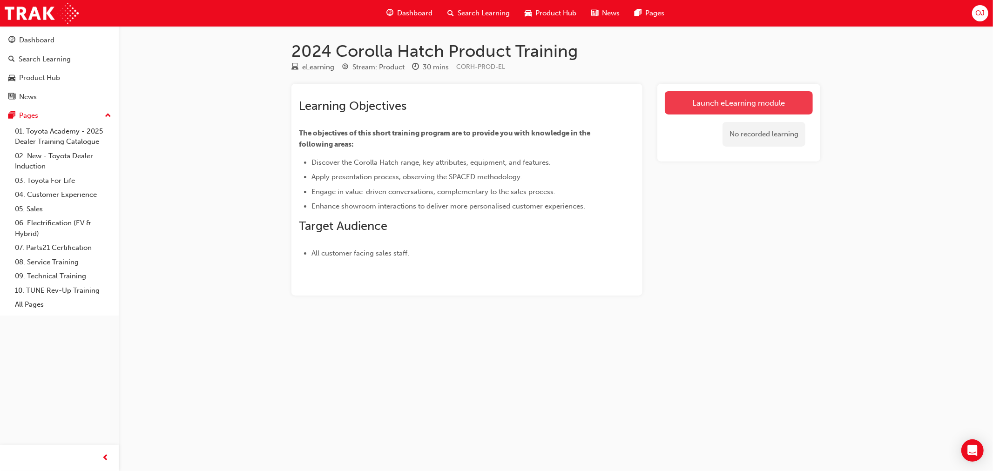
click at [731, 104] on link "Launch eLearning module" at bounding box center [739, 102] width 148 height 23
